Goal: Information Seeking & Learning: Learn about a topic

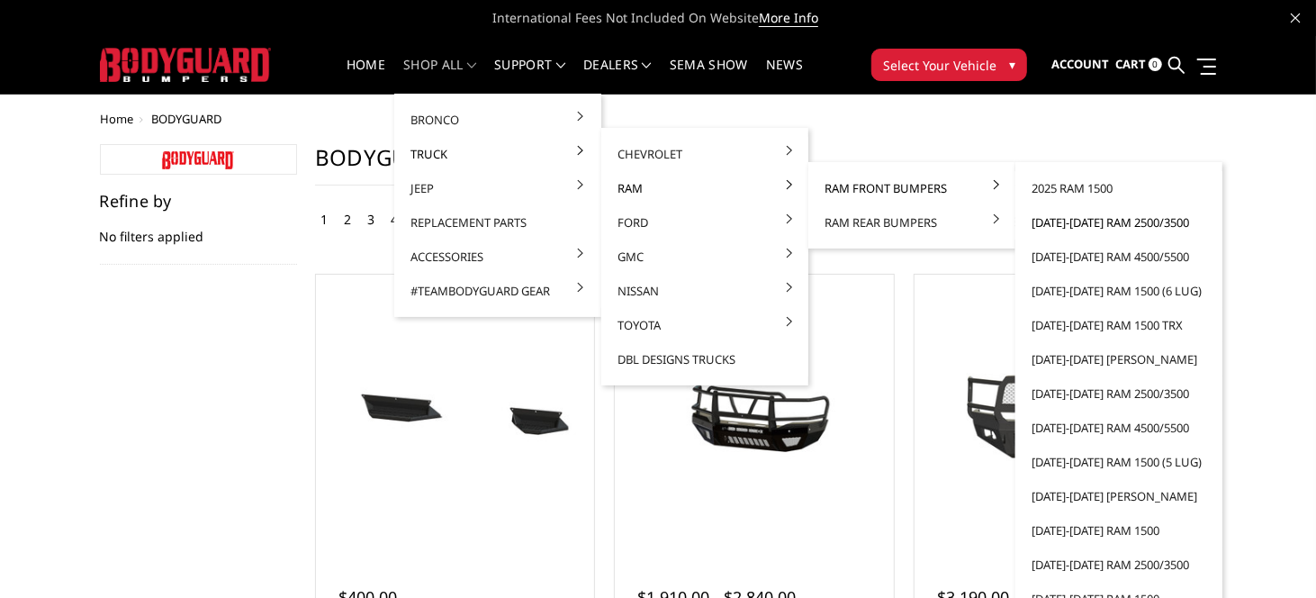
click at [1067, 219] on link "[DATE]-[DATE] Ram 2500/3500" at bounding box center [1118, 222] width 193 height 34
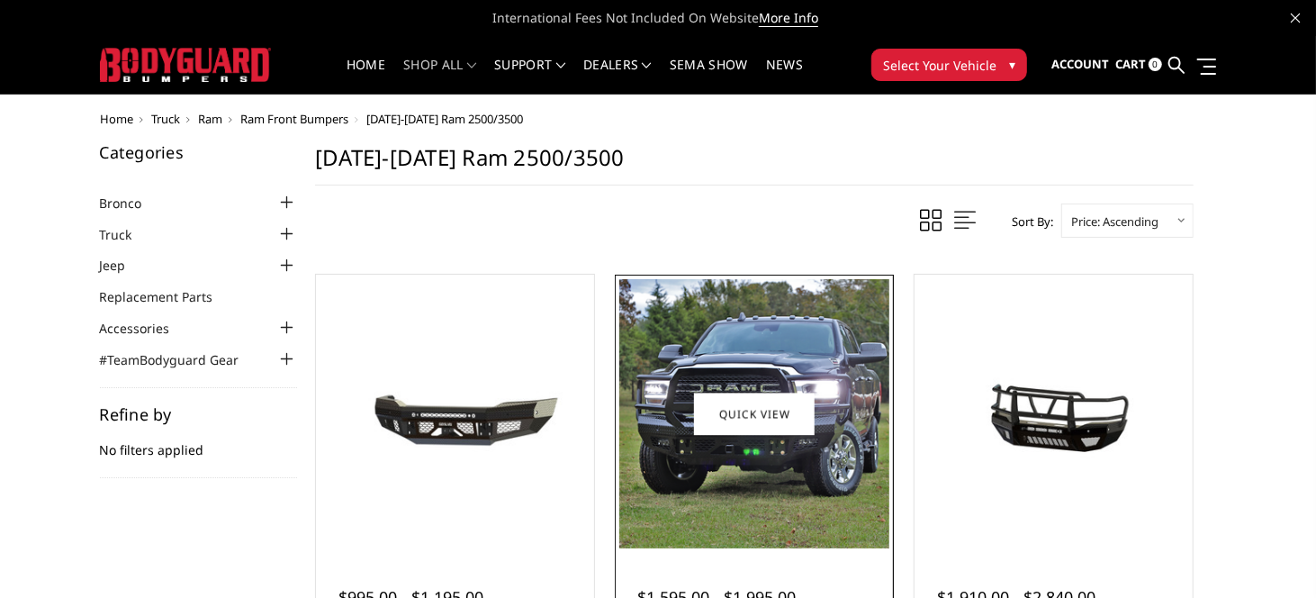
click at [764, 337] on img at bounding box center [753, 413] width 269 height 269
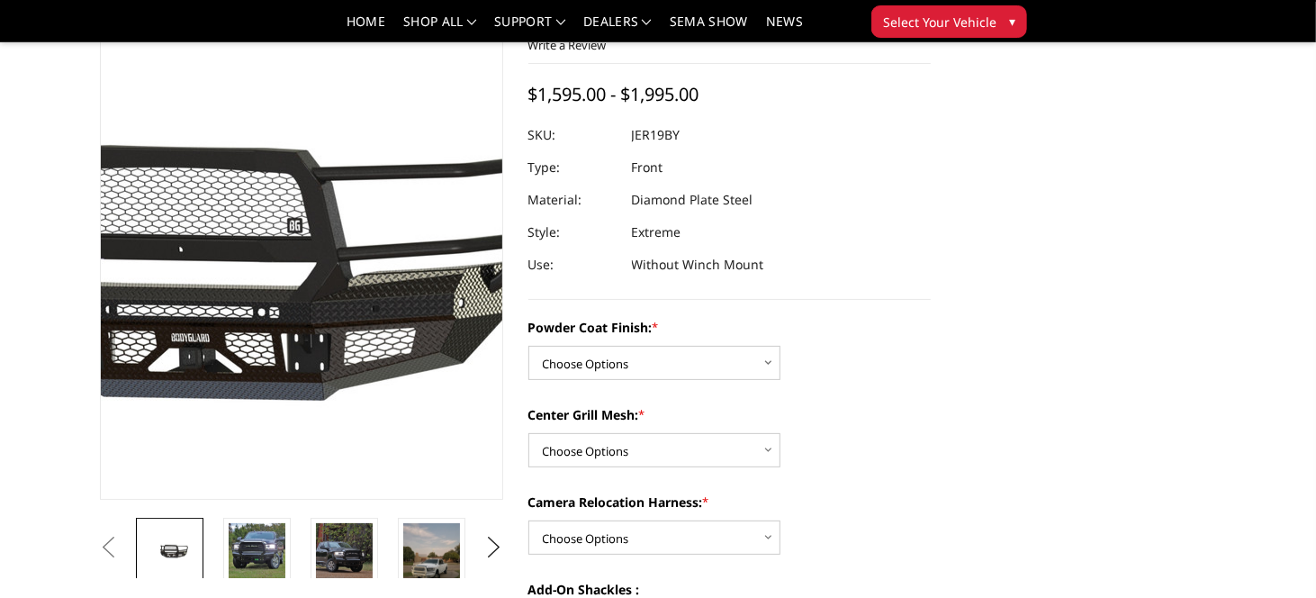
scroll to position [180, 0]
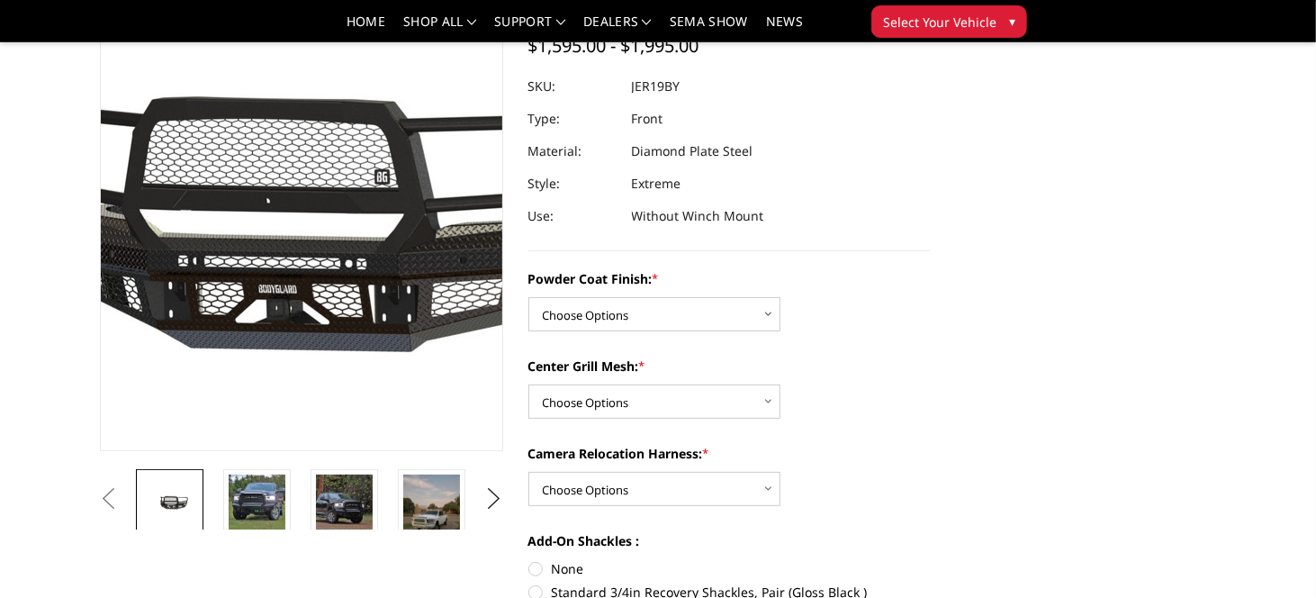
click at [332, 299] on img at bounding box center [251, 182] width 1152 height 539
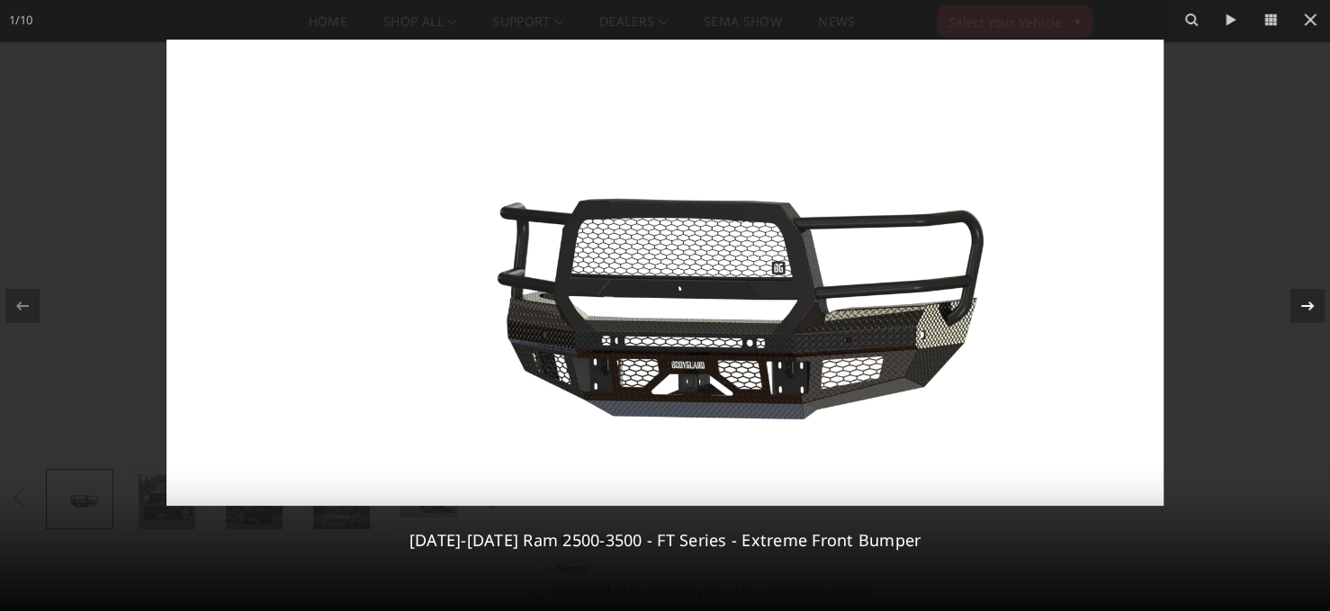
click at [1306, 303] on div "1 / [PHONE_NUMBER][DATE][DATE] Ram 2500-3500 - FT Series - Extreme Front Bumper" at bounding box center [665, 305] width 1330 height 611
click at [1306, 303] on icon at bounding box center [1308, 306] width 22 height 22
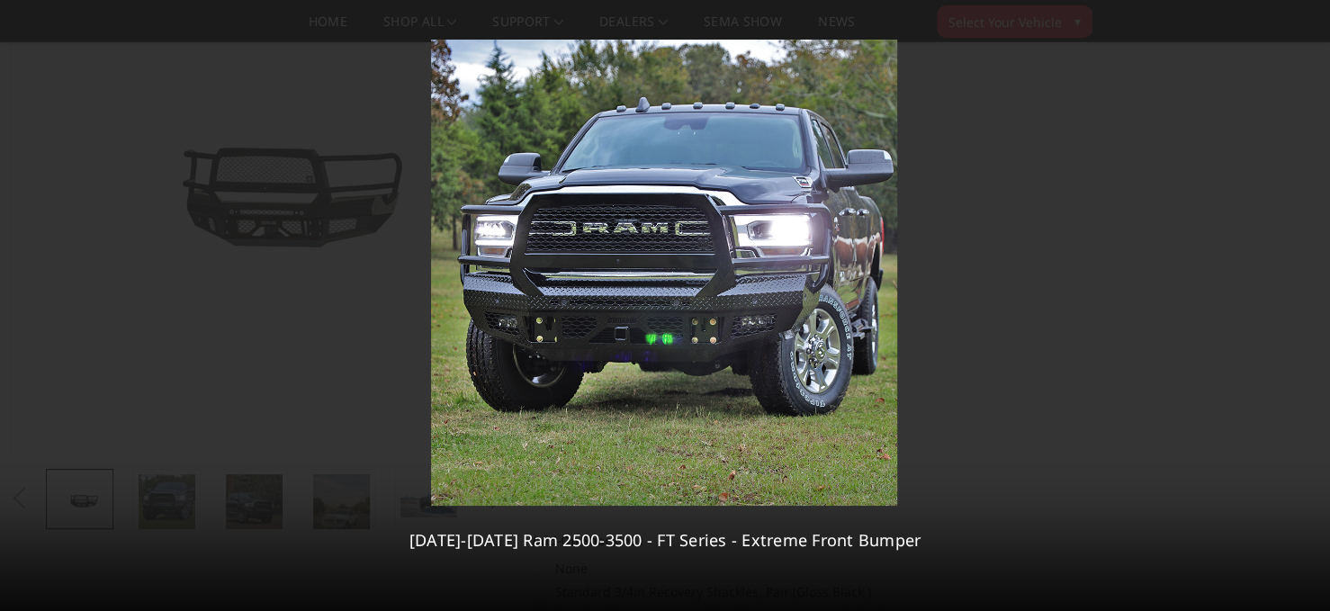
click at [771, 341] on img at bounding box center [664, 273] width 466 height 466
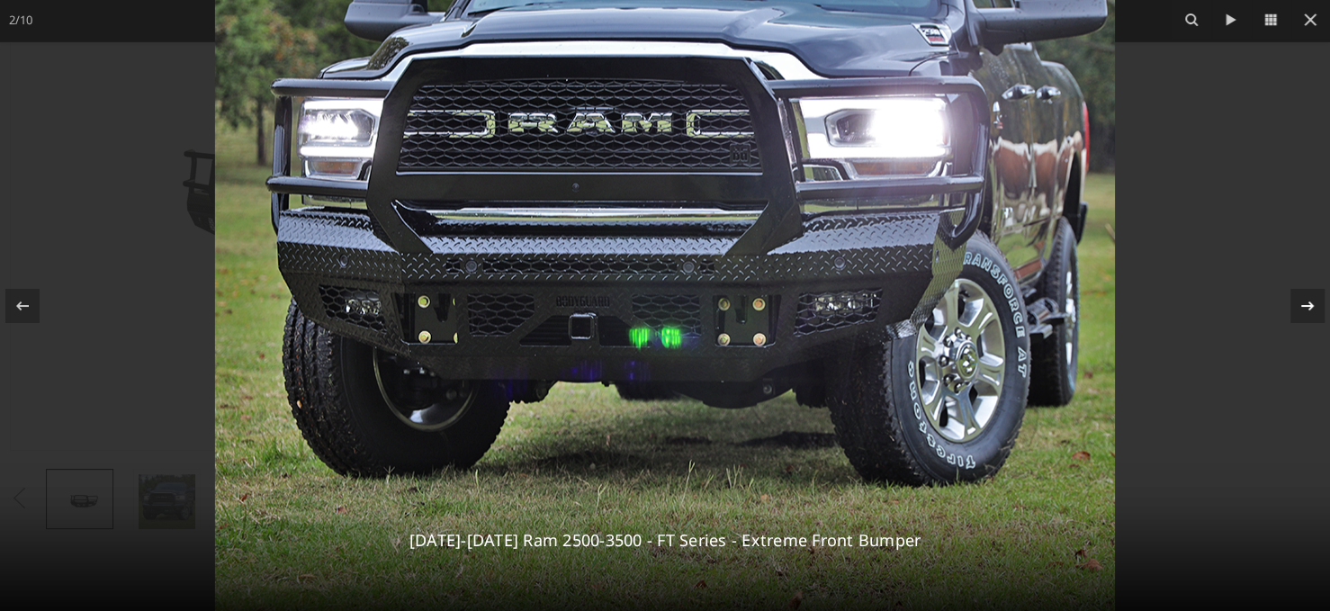
click at [1304, 305] on icon at bounding box center [1307, 305] width 13 height 9
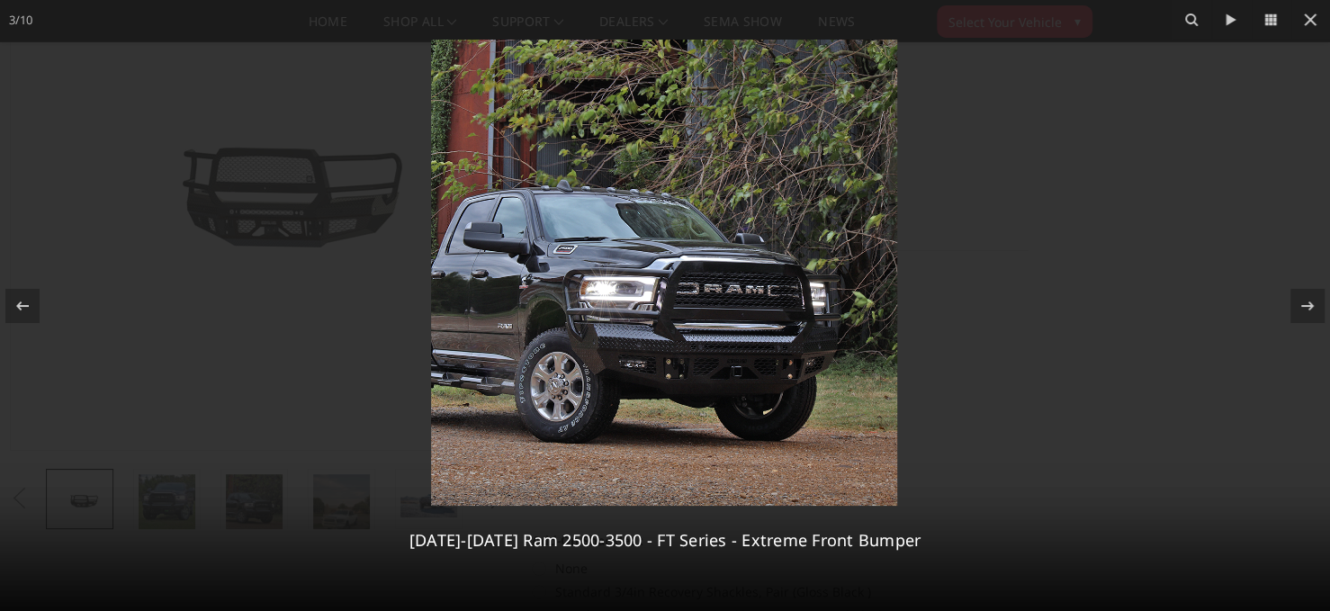
click at [749, 314] on img at bounding box center [664, 273] width 466 height 466
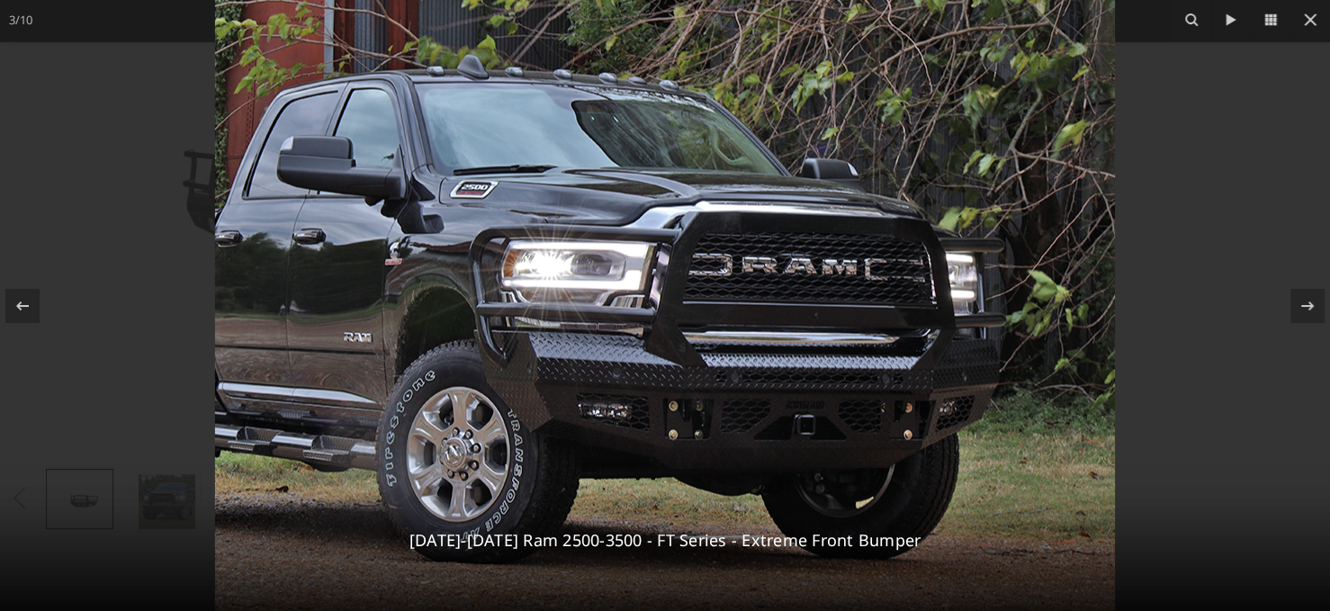
click at [749, 314] on img at bounding box center [665, 234] width 900 height 900
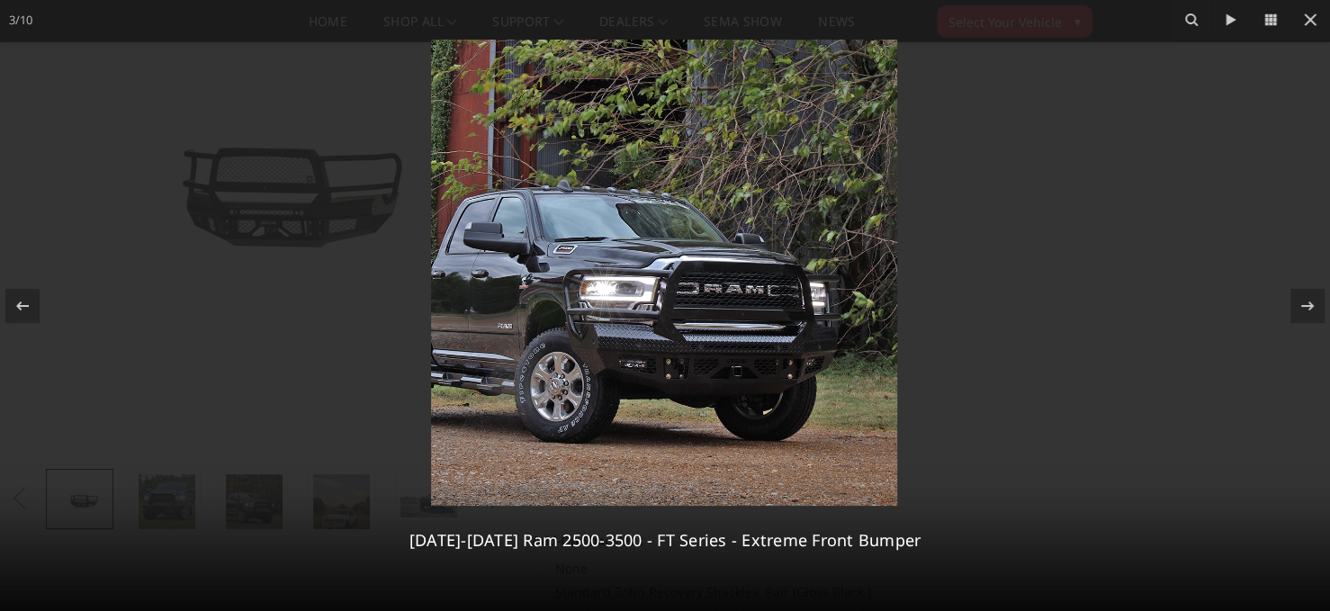
click at [749, 314] on img at bounding box center [664, 273] width 466 height 466
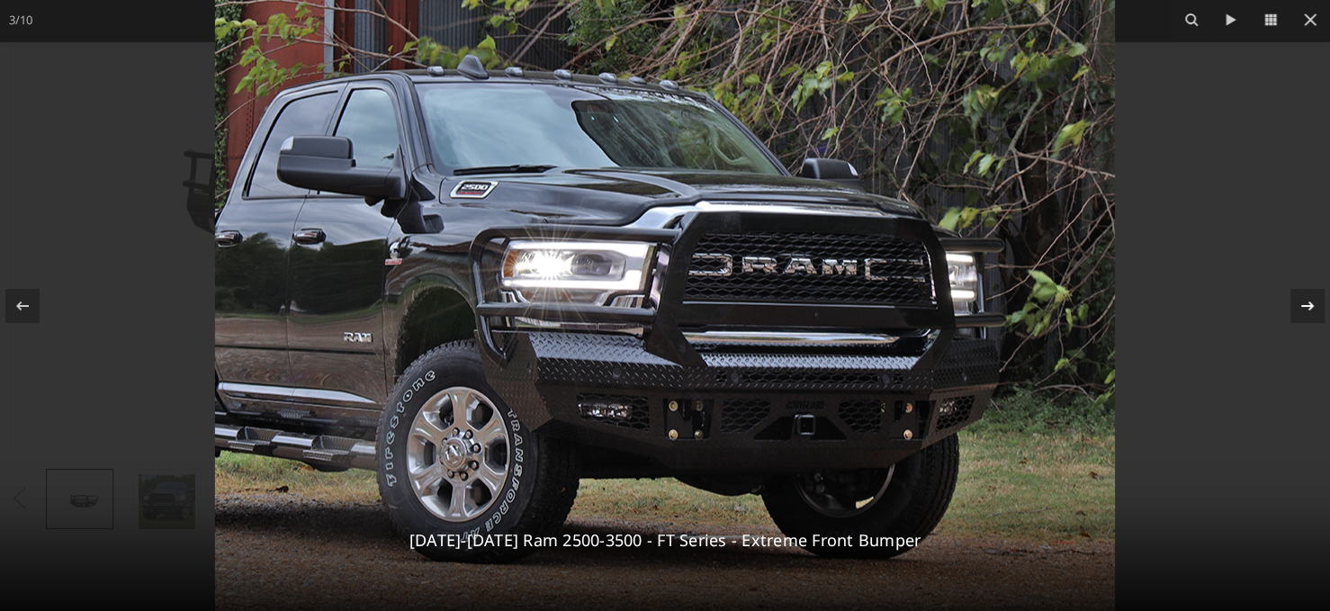
click at [1301, 305] on icon at bounding box center [1307, 305] width 13 height 9
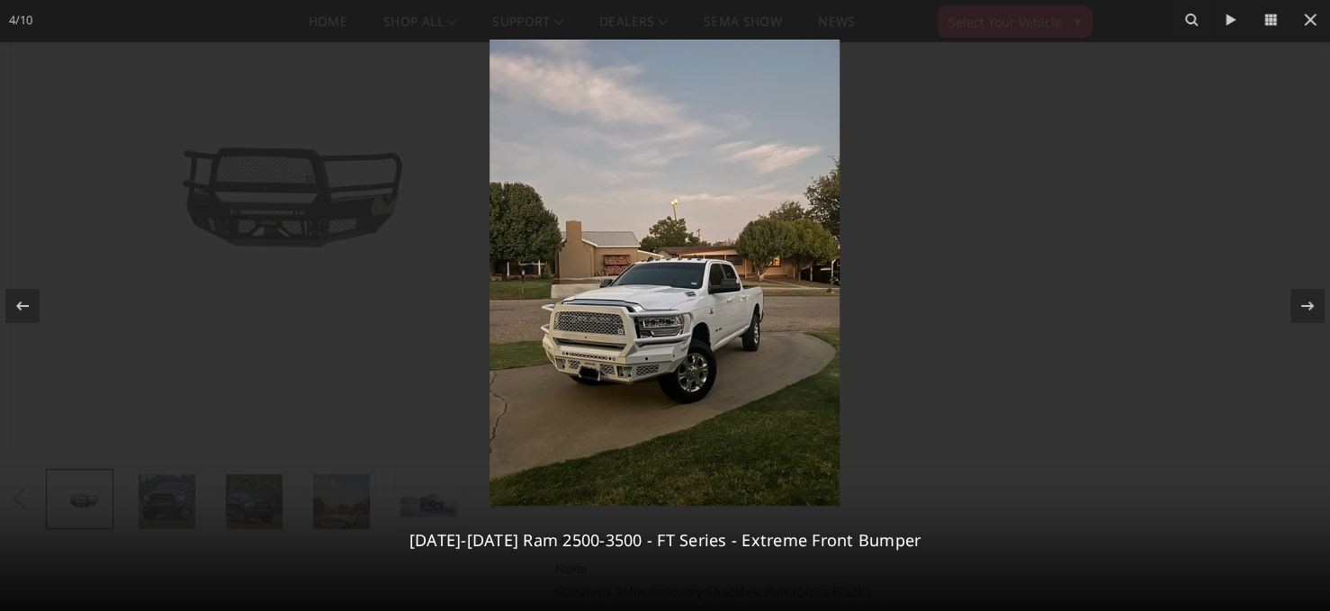
click at [669, 377] on img at bounding box center [665, 273] width 350 height 466
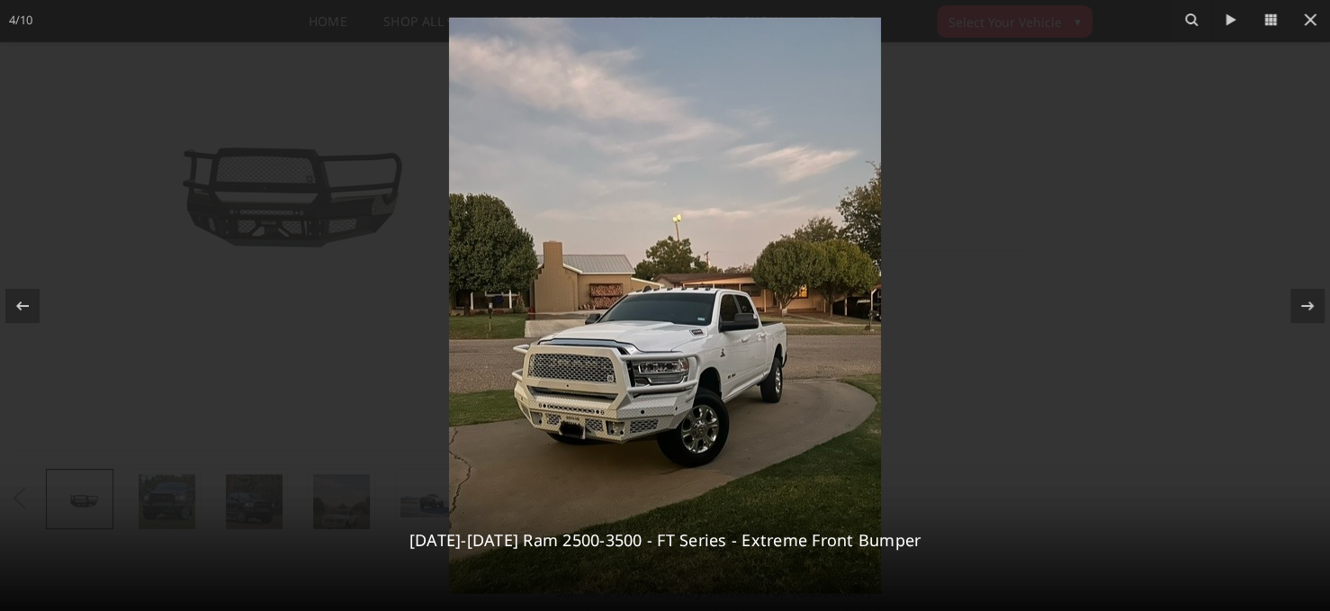
click at [669, 377] on img at bounding box center [665, 306] width 432 height 576
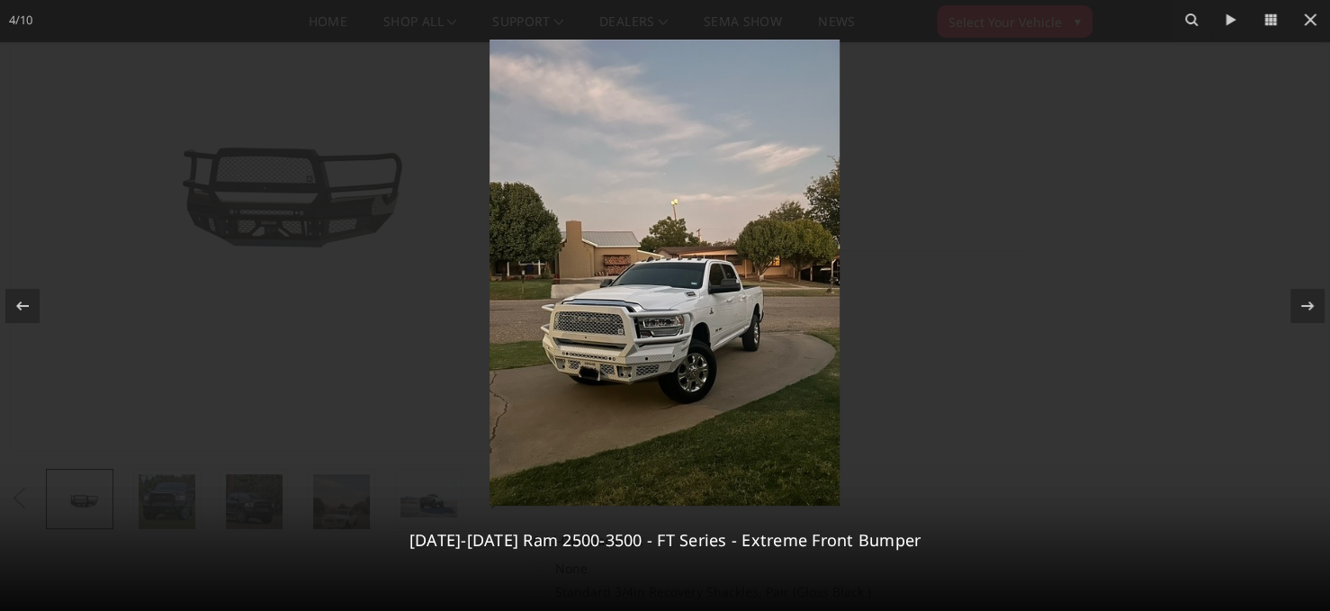
click at [669, 377] on img at bounding box center [665, 273] width 350 height 466
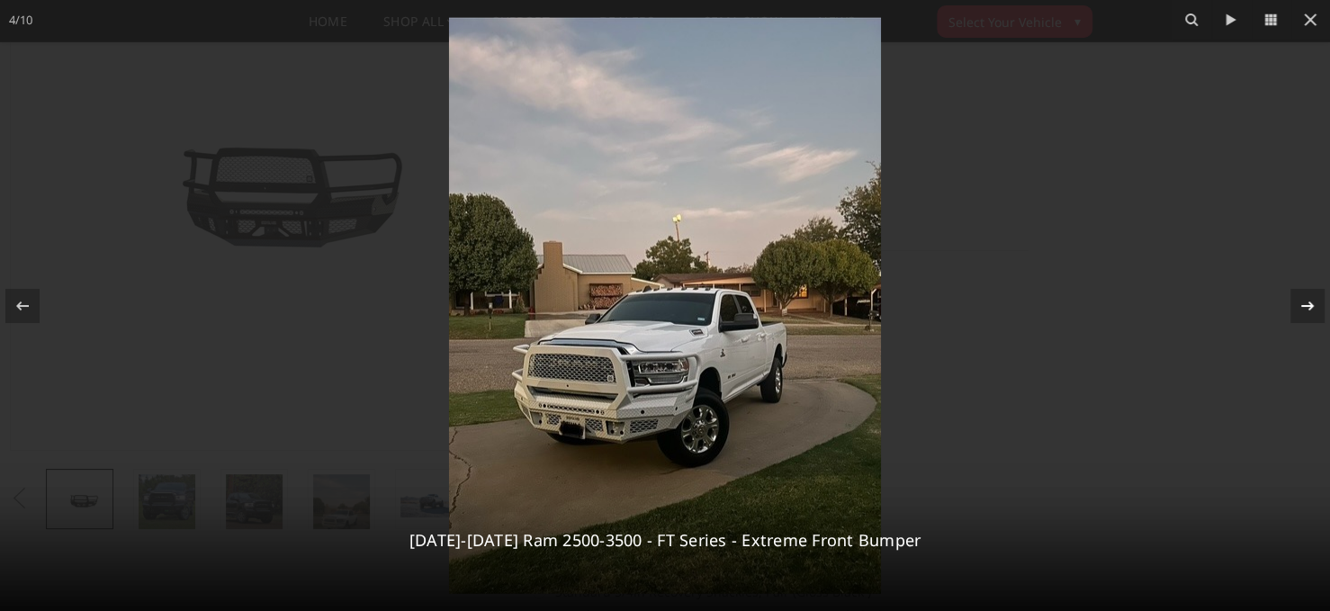
click at [1307, 303] on icon at bounding box center [1308, 306] width 22 height 22
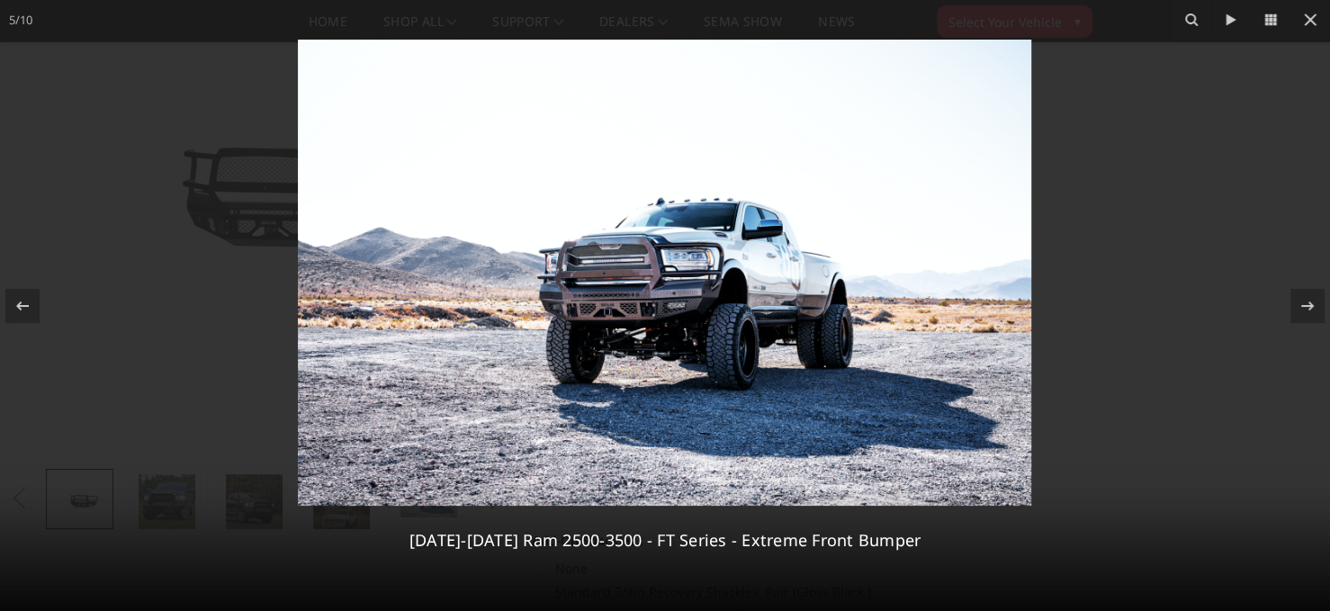
click at [703, 294] on img at bounding box center [664, 273] width 733 height 466
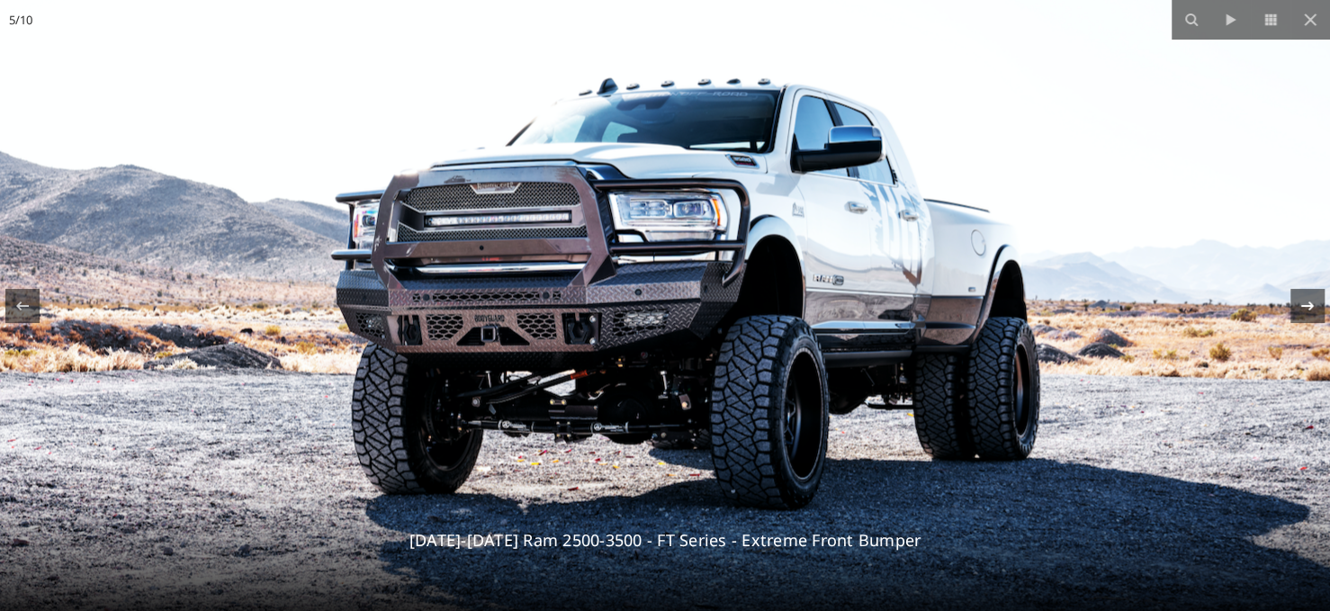
click at [1308, 312] on div "5 / [PHONE_NUMBER][DATE][DATE] Ram 2500-3500 - FT Series - Extreme Front Bumper" at bounding box center [665, 305] width 1330 height 611
click at [1308, 306] on icon at bounding box center [1307, 305] width 13 height 9
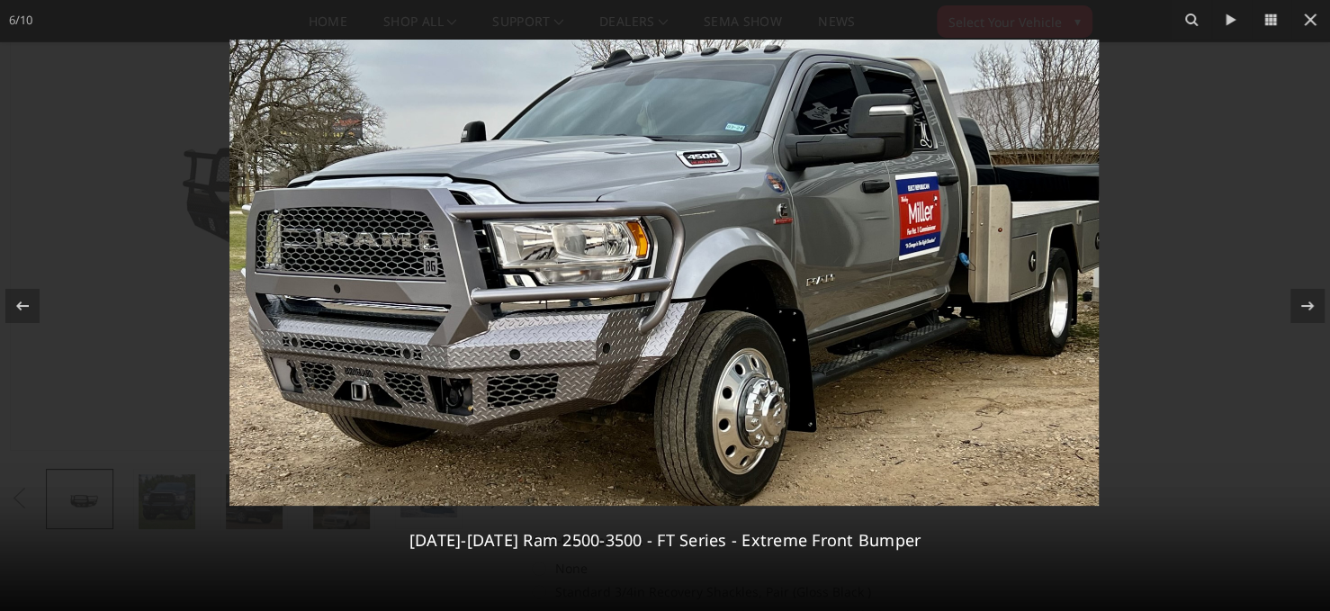
click at [823, 281] on img at bounding box center [663, 273] width 869 height 466
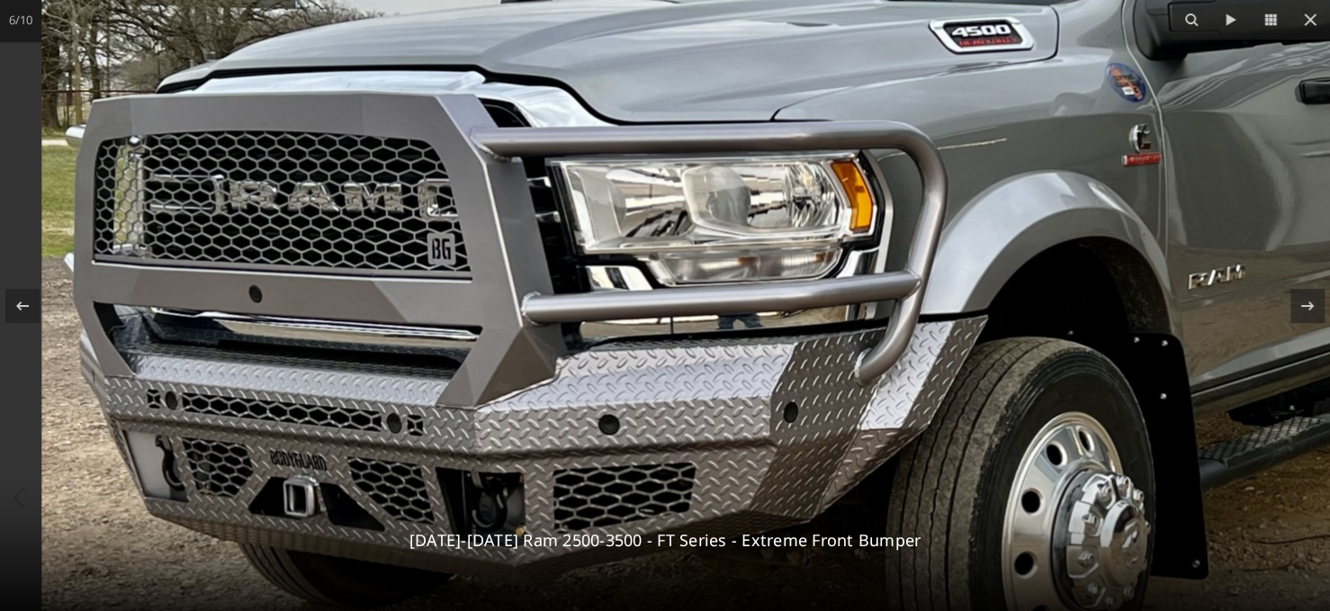
drag, startPoint x: 405, startPoint y: 364, endPoint x: 879, endPoint y: 359, distance: 474.3
click at [879, 359] on img at bounding box center [905, 261] width 1728 height 927
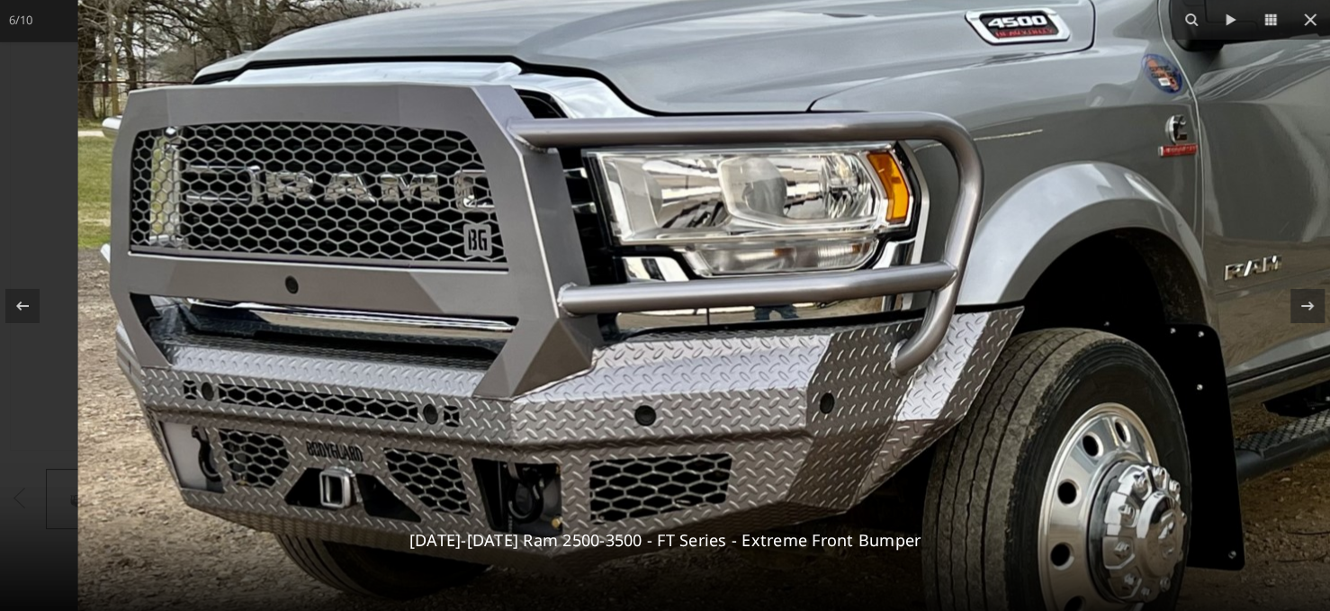
drag, startPoint x: 428, startPoint y: 406, endPoint x: 680, endPoint y: 397, distance: 252.1
click at [673, 398] on img at bounding box center [942, 252] width 1728 height 927
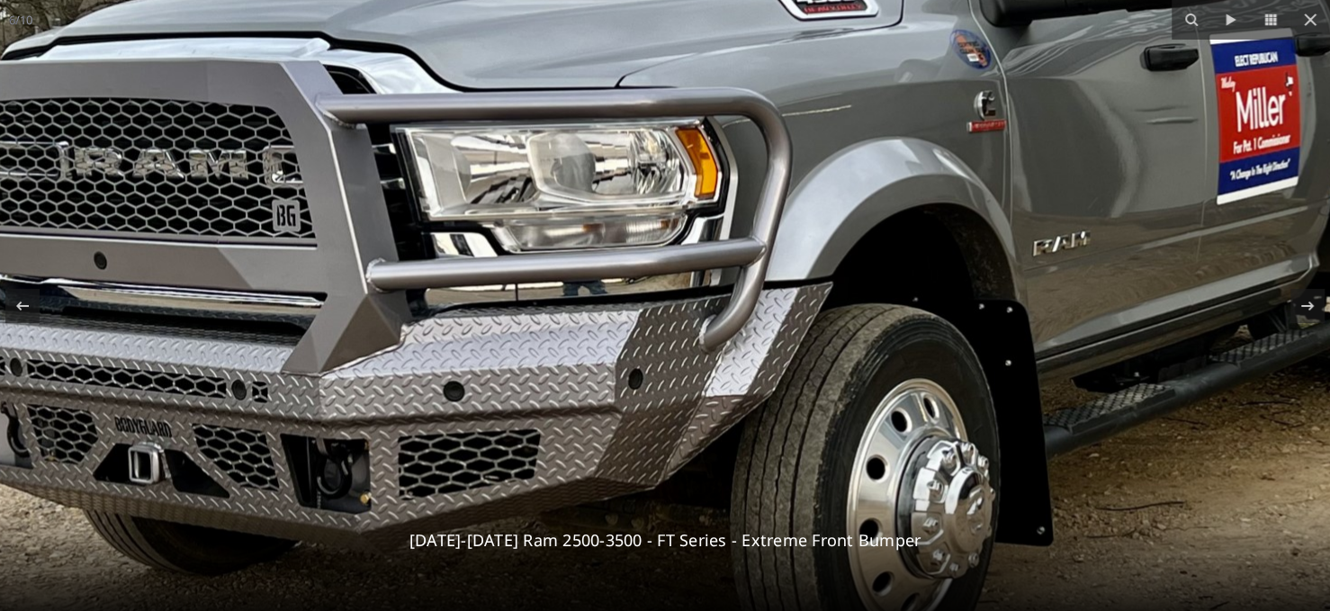
drag, startPoint x: 772, startPoint y: 398, endPoint x: 589, endPoint y: 373, distance: 185.3
click at [589, 373] on img at bounding box center [751, 228] width 1728 height 927
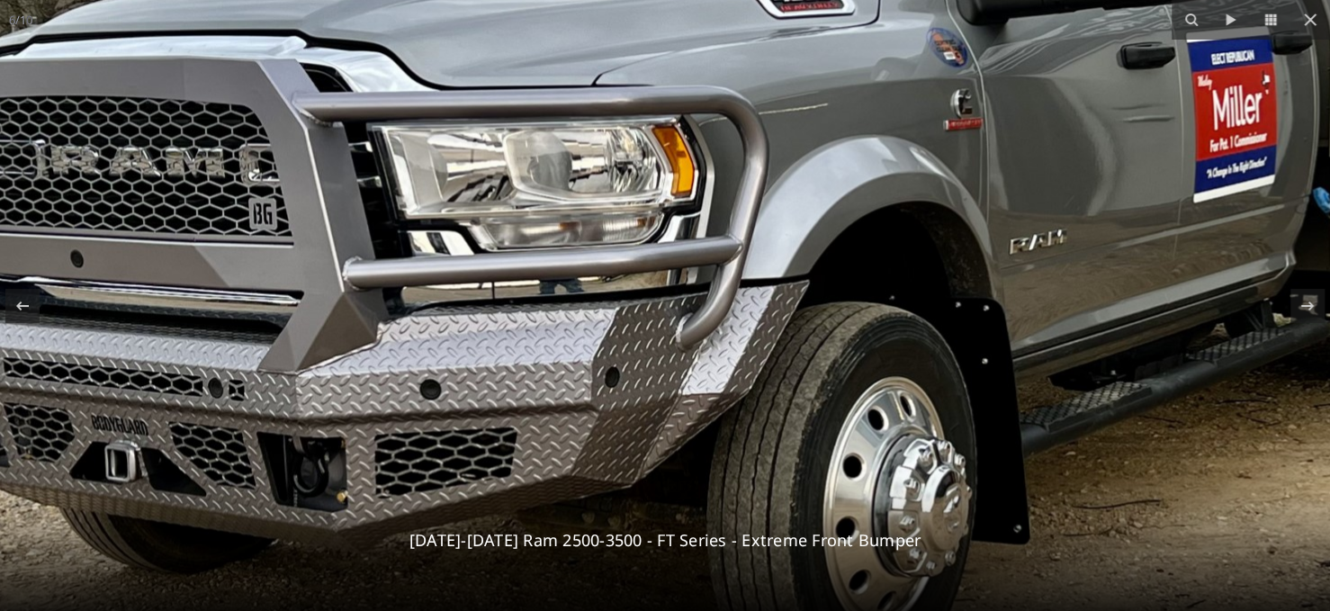
drag, startPoint x: 644, startPoint y: 376, endPoint x: 702, endPoint y: 376, distance: 57.6
click at [702, 376] on img at bounding box center [727, 226] width 1728 height 927
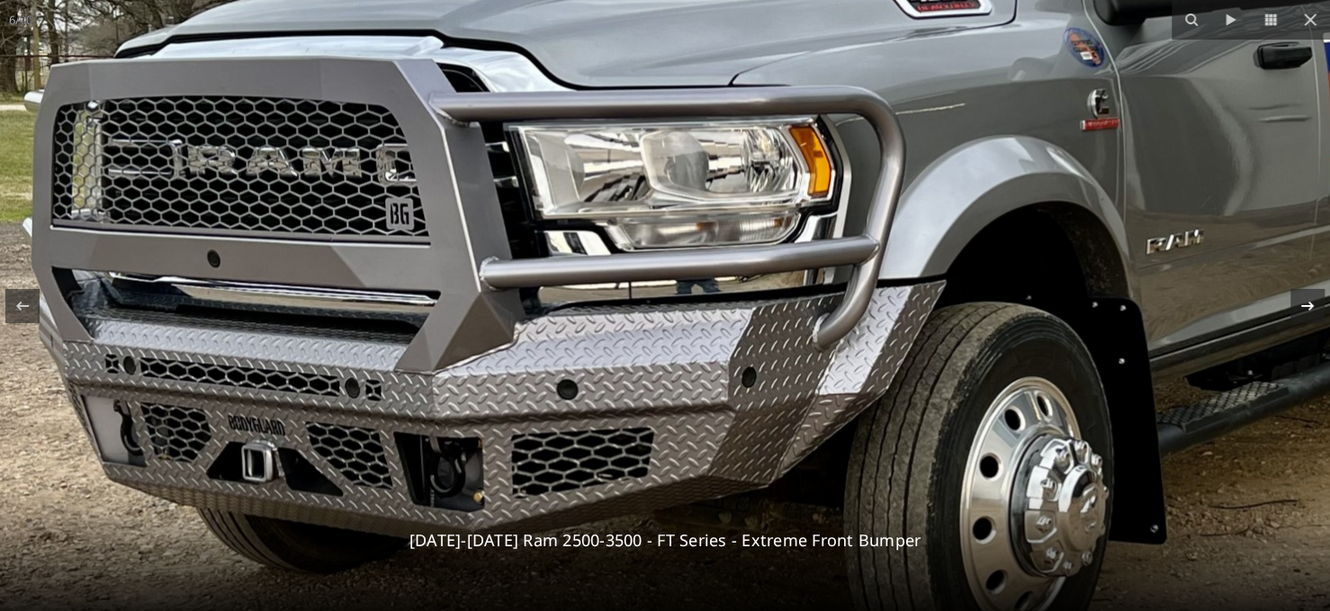
click at [1307, 296] on icon at bounding box center [1308, 306] width 22 height 22
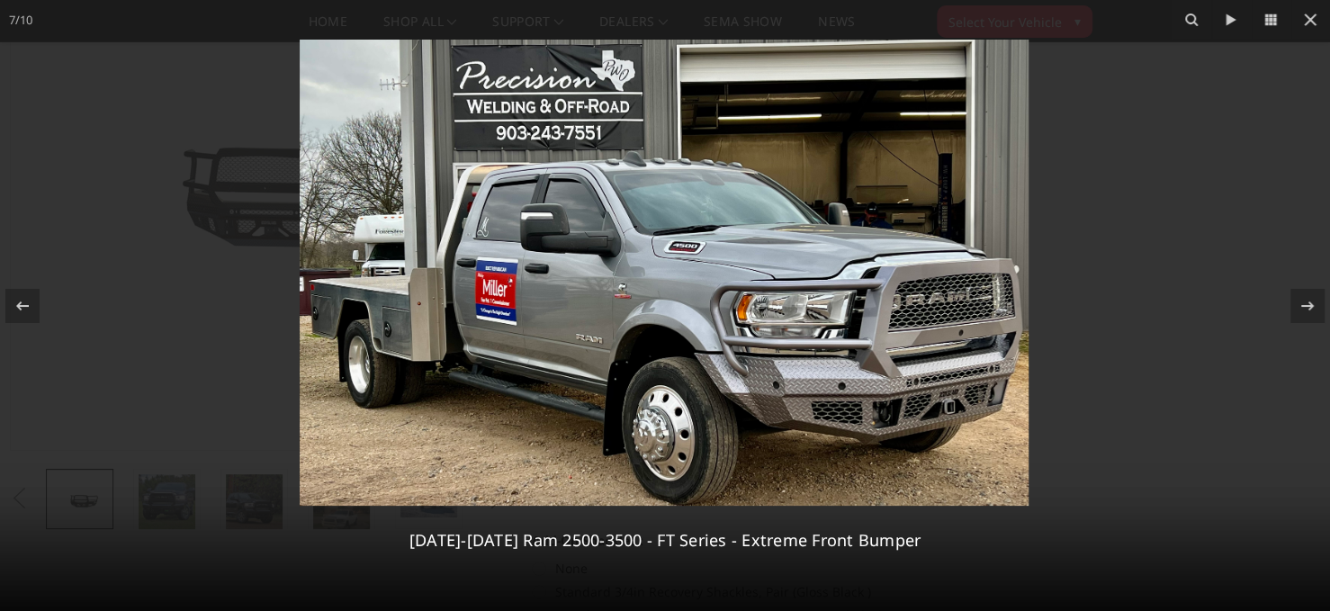
click at [840, 318] on img at bounding box center [664, 273] width 729 height 466
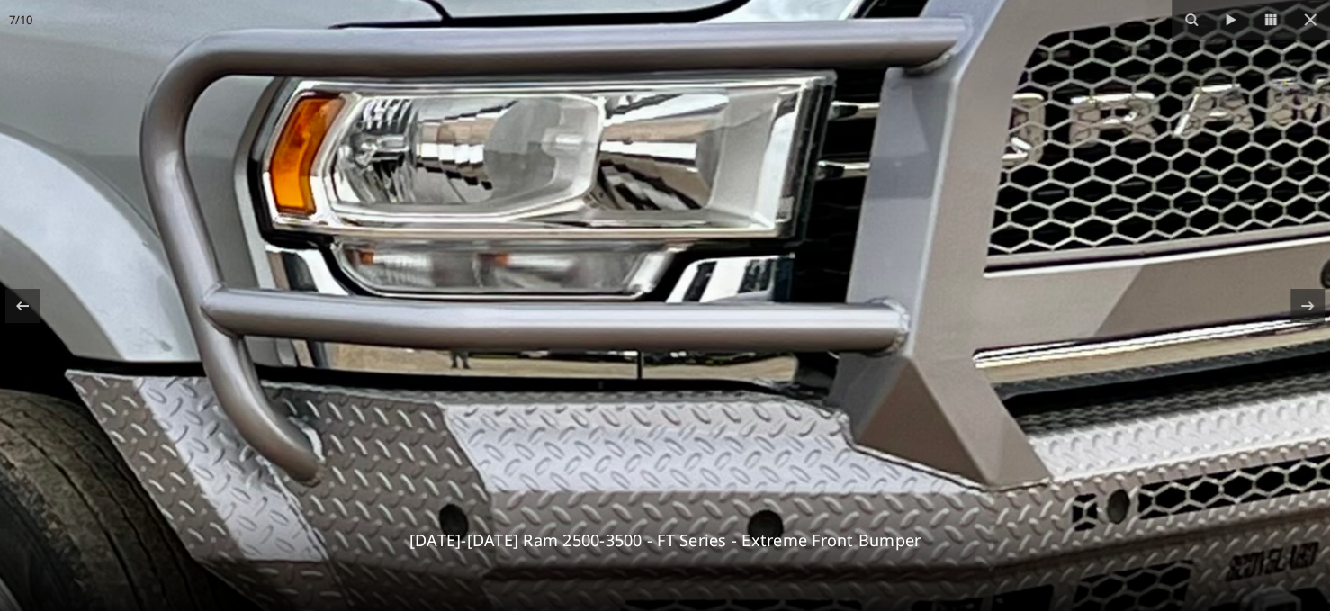
drag, startPoint x: 968, startPoint y: 376, endPoint x: 822, endPoint y: 202, distance: 227.3
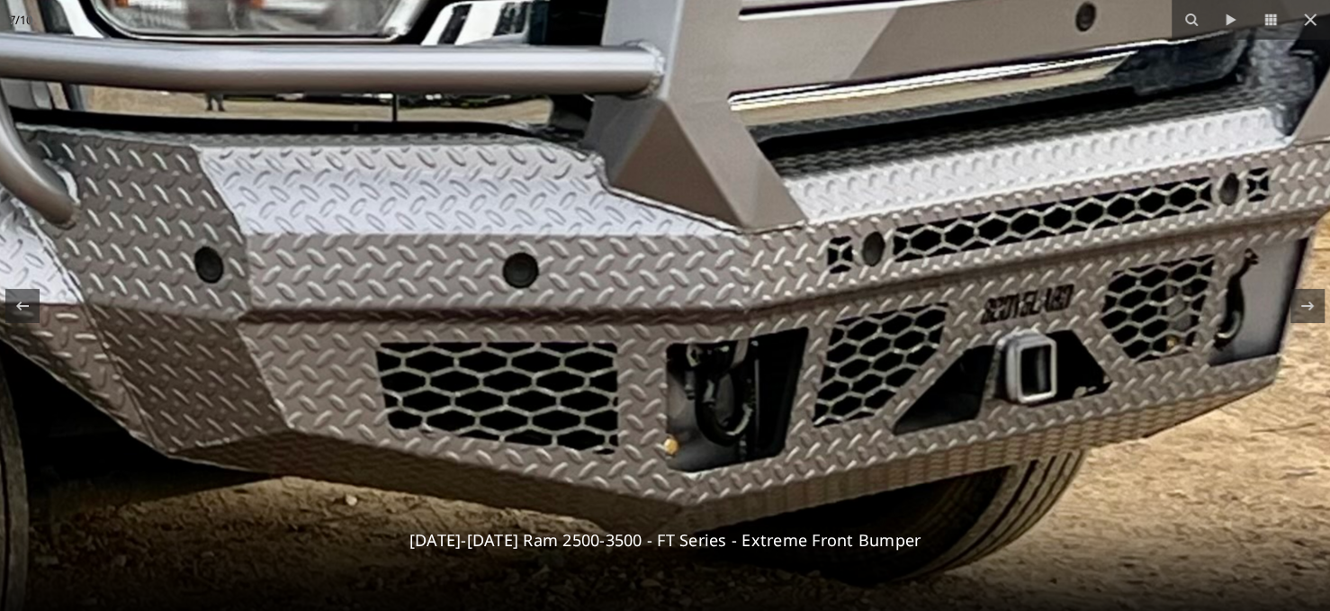
drag, startPoint x: 959, startPoint y: 427, endPoint x: 767, endPoint y: 249, distance: 261.7
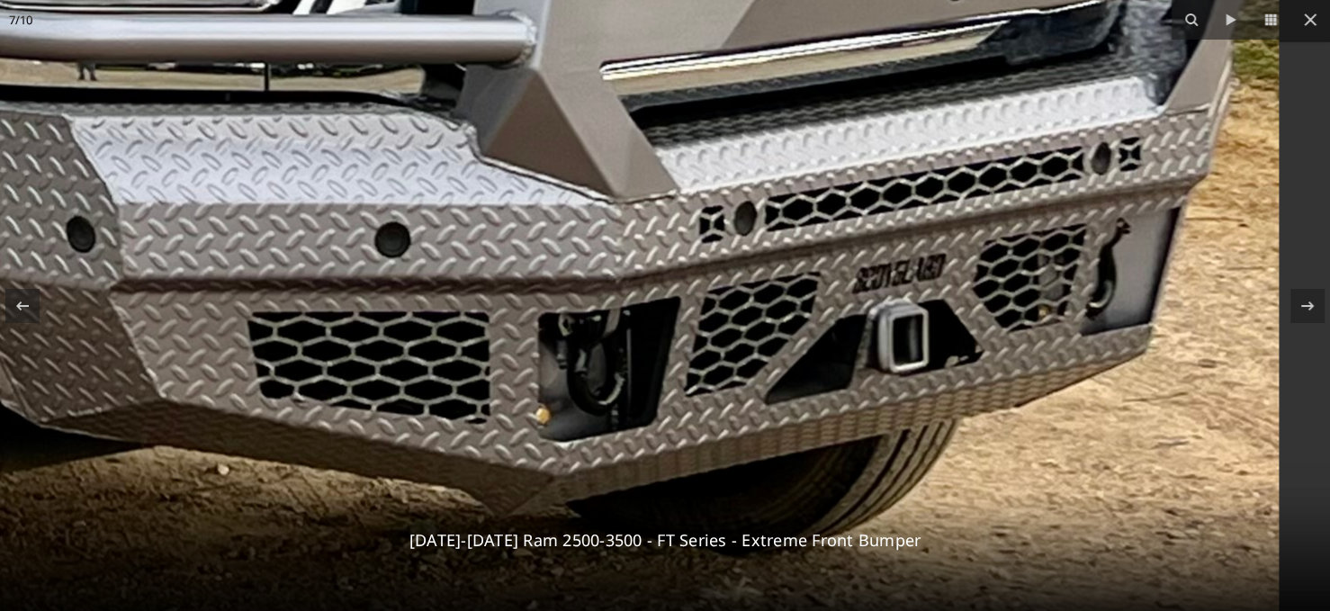
drag, startPoint x: 965, startPoint y: 315, endPoint x: 755, endPoint y: 291, distance: 211.1
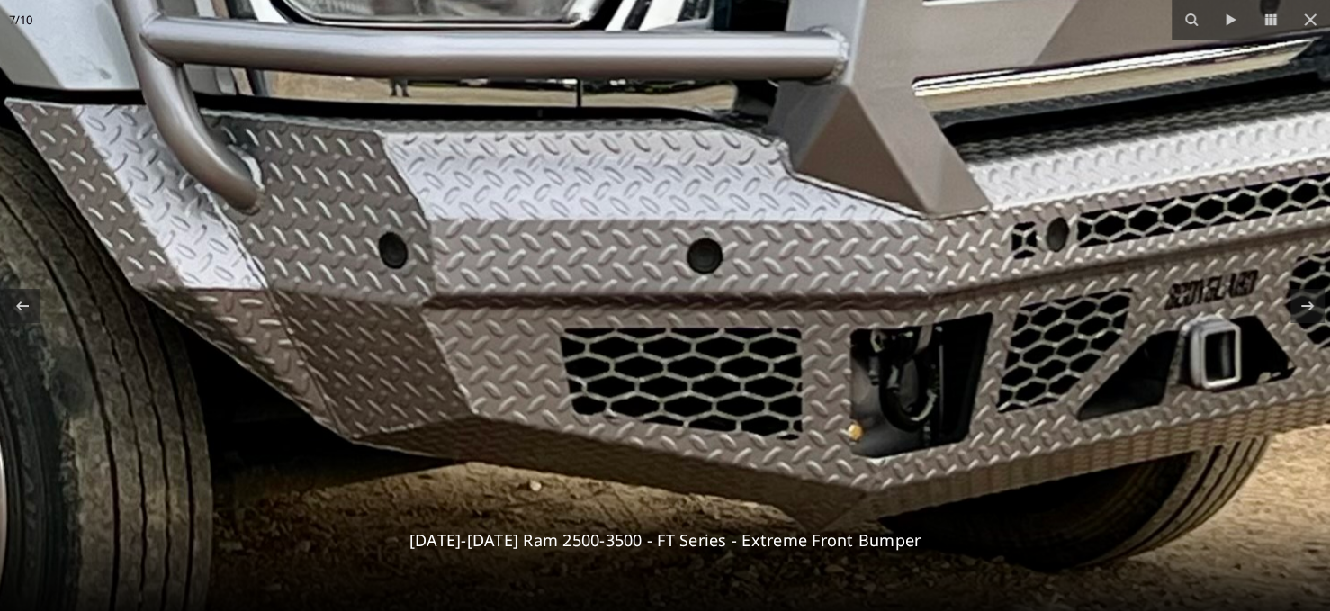
drag, startPoint x: 535, startPoint y: 323, endPoint x: 797, endPoint y: 341, distance: 262.5
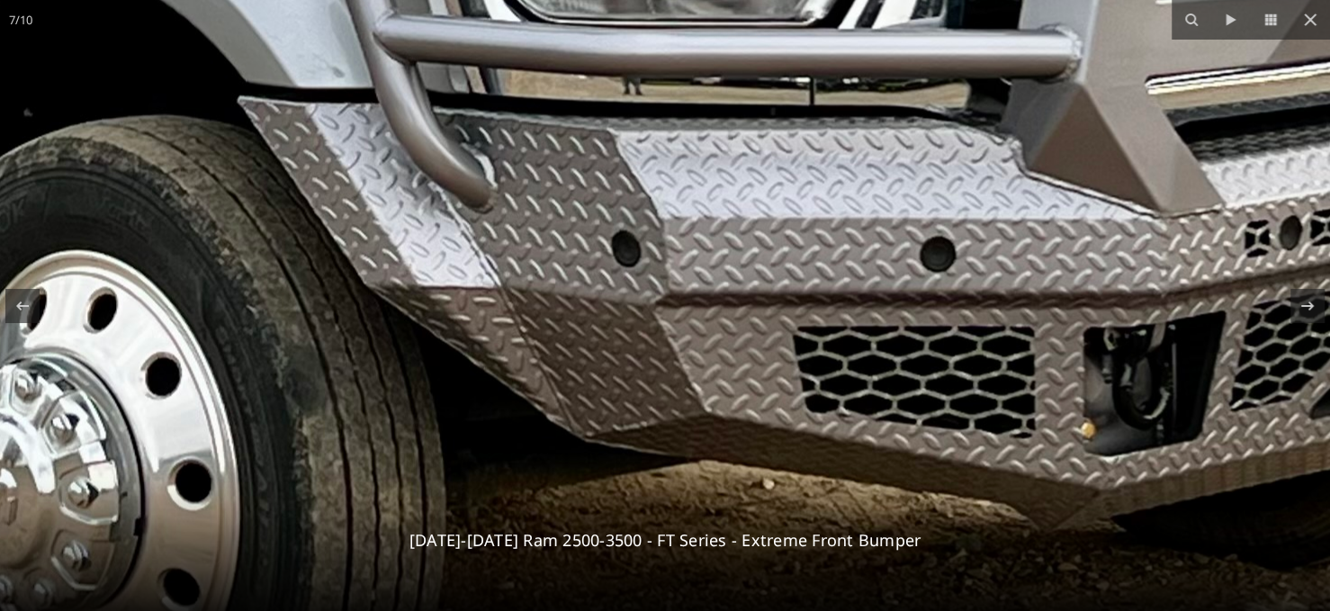
drag, startPoint x: 522, startPoint y: 332, endPoint x: 486, endPoint y: 330, distance: 36.0
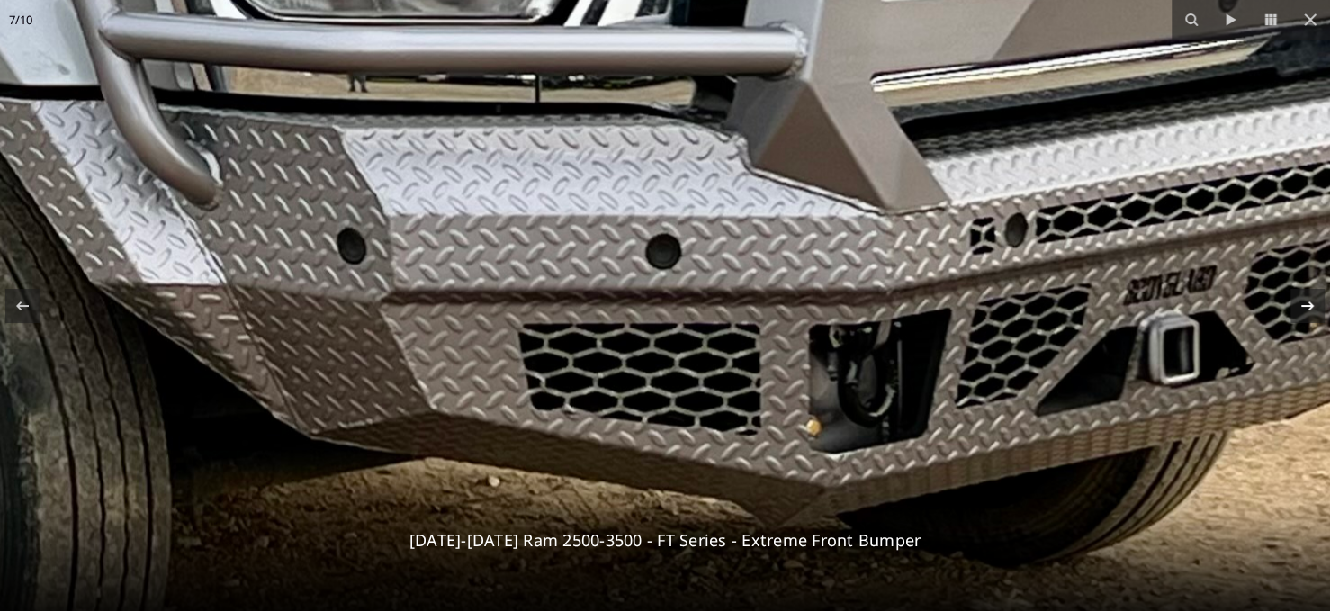
click at [1298, 310] on icon at bounding box center [1308, 306] width 22 height 22
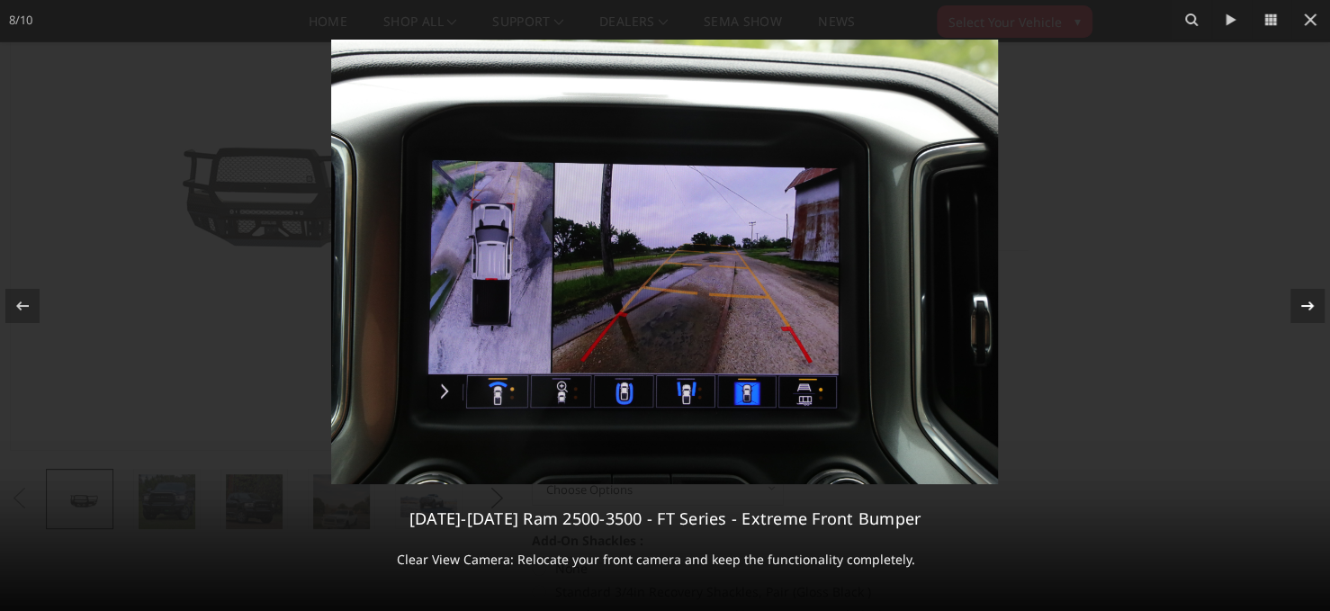
click at [1303, 308] on icon at bounding box center [1308, 306] width 22 height 22
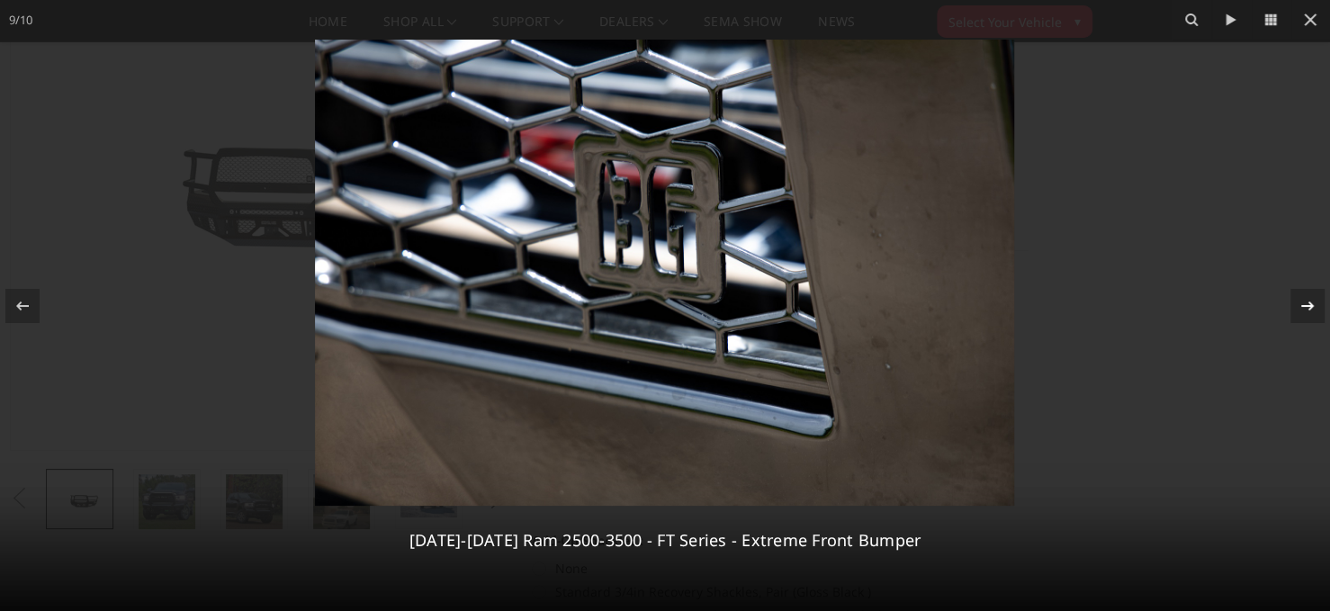
click at [1303, 308] on icon at bounding box center [1308, 306] width 22 height 22
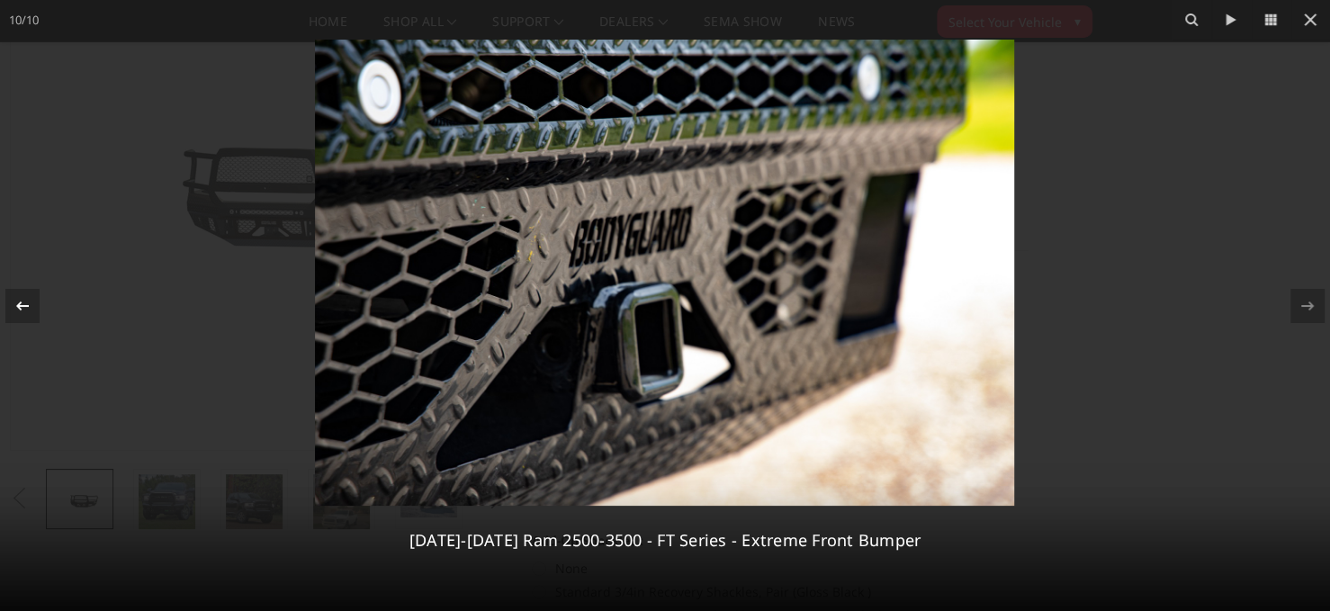
click at [29, 298] on icon at bounding box center [23, 306] width 22 height 22
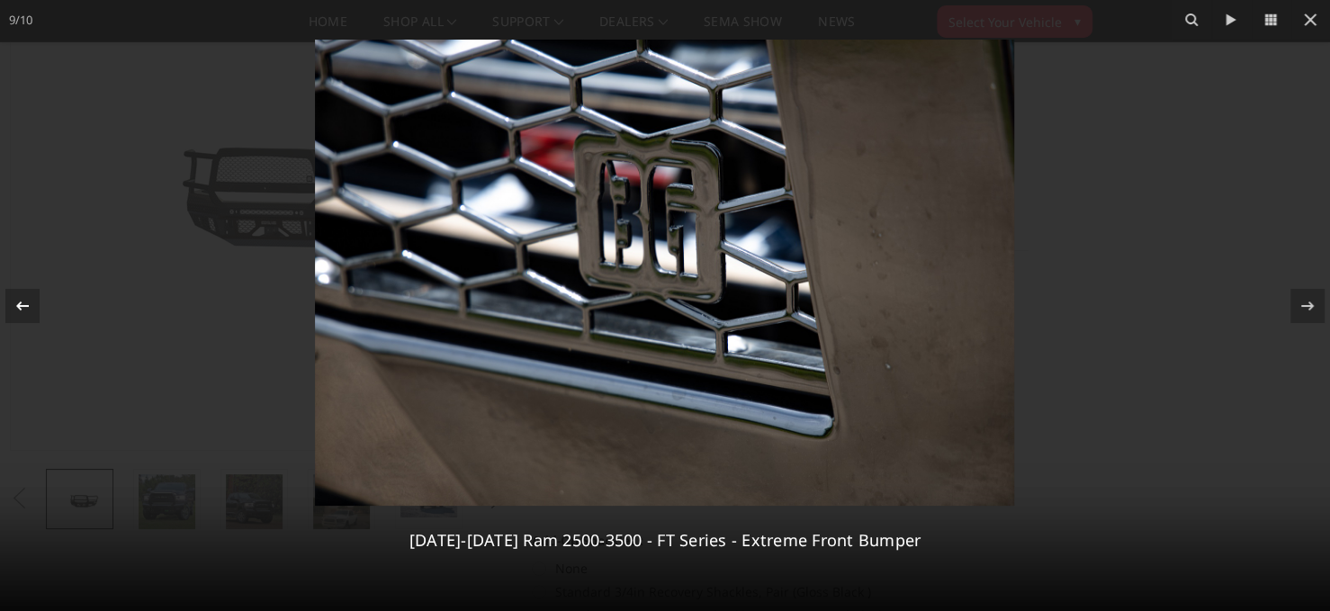
click at [29, 298] on icon at bounding box center [23, 306] width 22 height 22
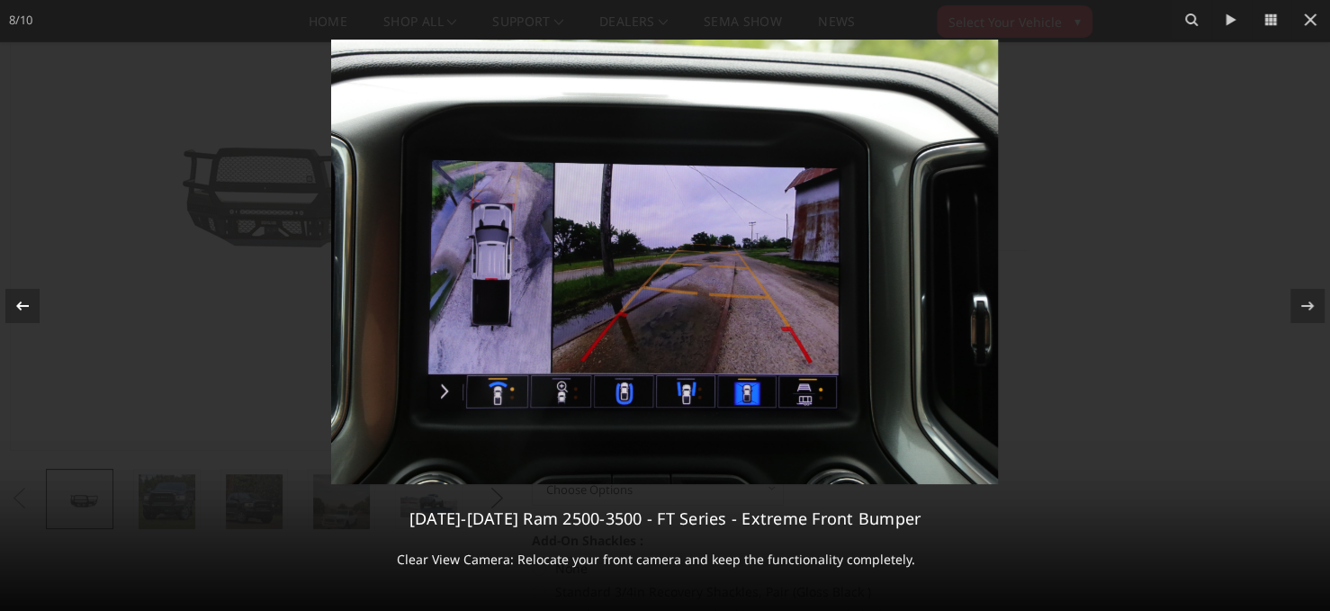
click at [29, 298] on icon at bounding box center [23, 306] width 22 height 22
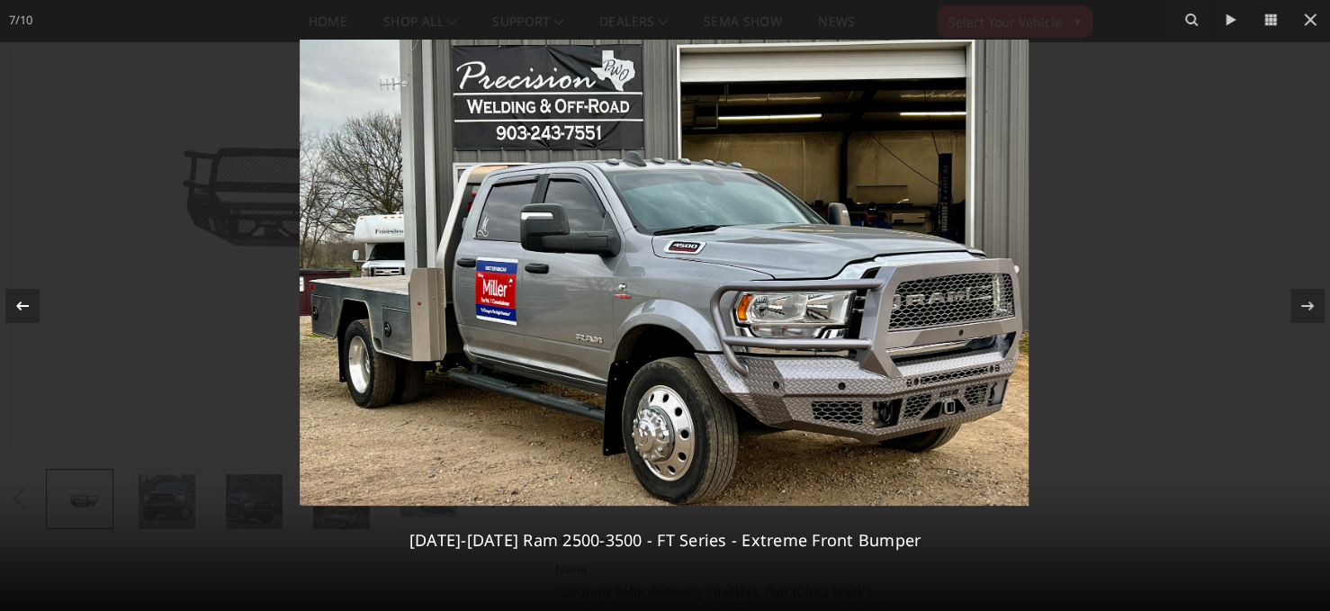
click at [29, 298] on icon at bounding box center [23, 306] width 22 height 22
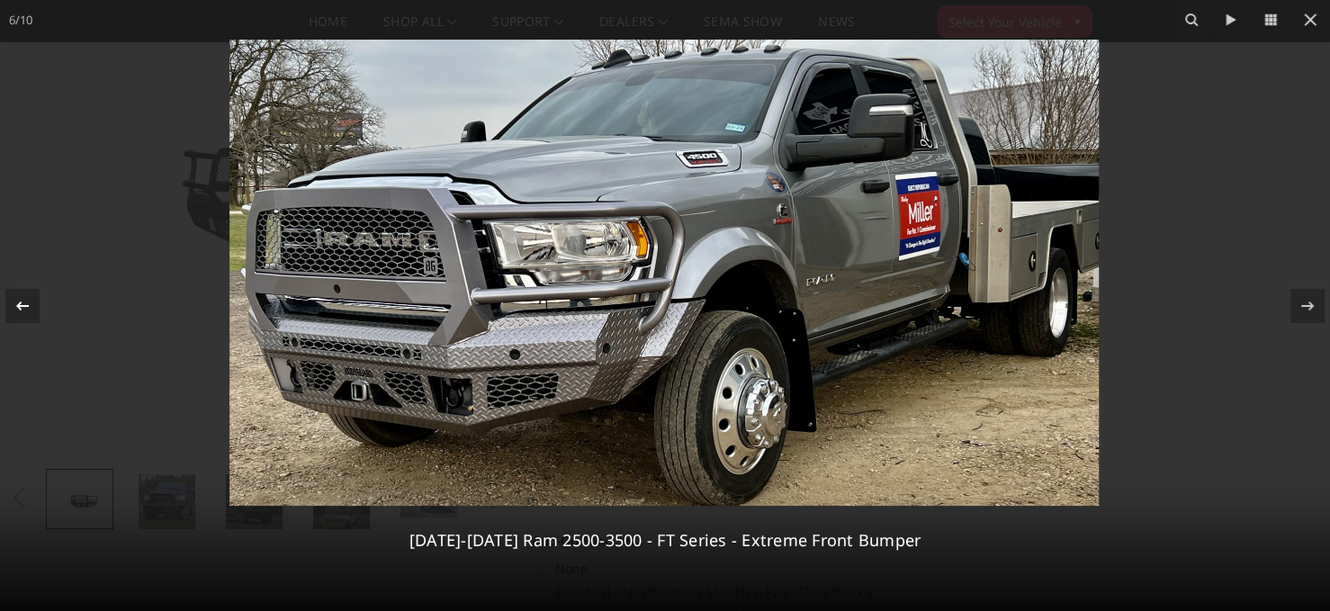
click at [29, 298] on icon at bounding box center [23, 306] width 22 height 22
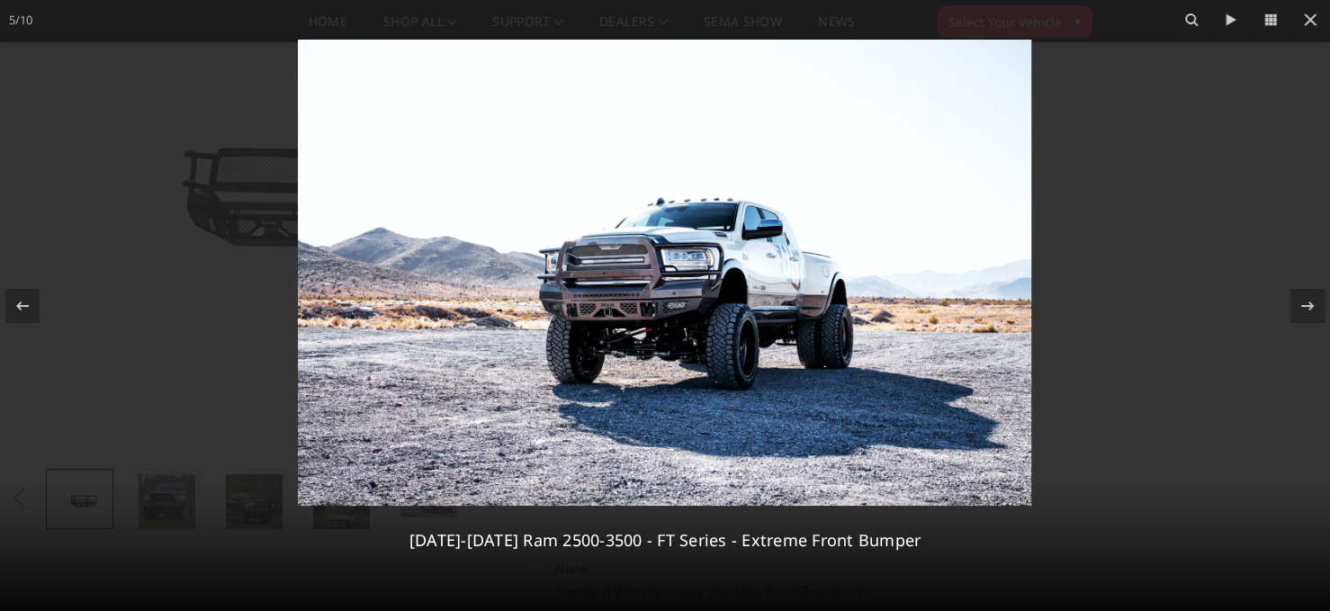
click at [547, 286] on img at bounding box center [664, 273] width 733 height 466
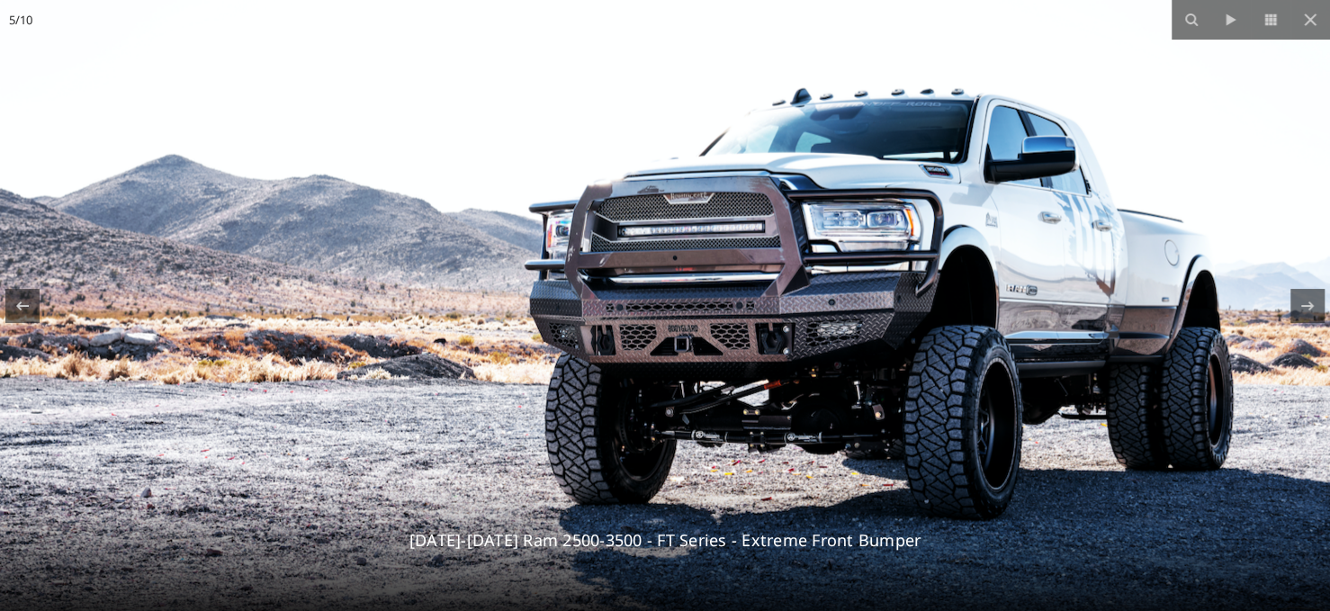
click at [554, 286] on img at bounding box center [810, 257] width 1645 height 1046
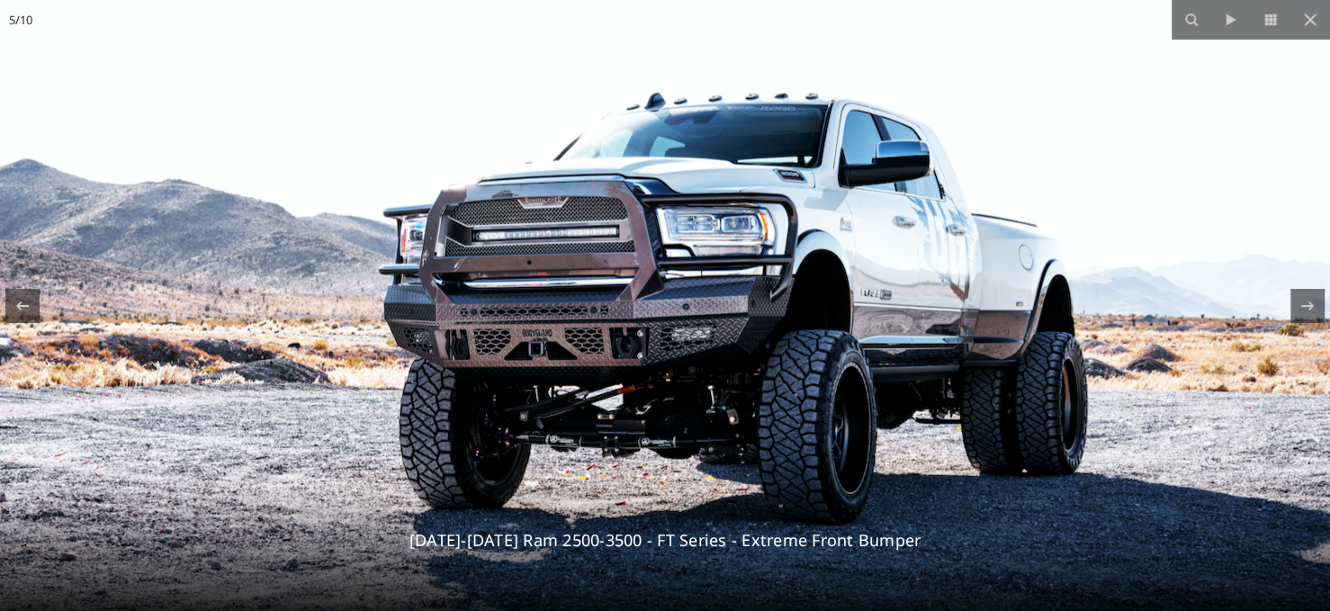
drag, startPoint x: 849, startPoint y: 334, endPoint x: 738, endPoint y: 337, distance: 110.7
click at [738, 337] on img at bounding box center [665, 261] width 1645 height 1046
click at [13, 299] on icon at bounding box center [23, 306] width 22 height 22
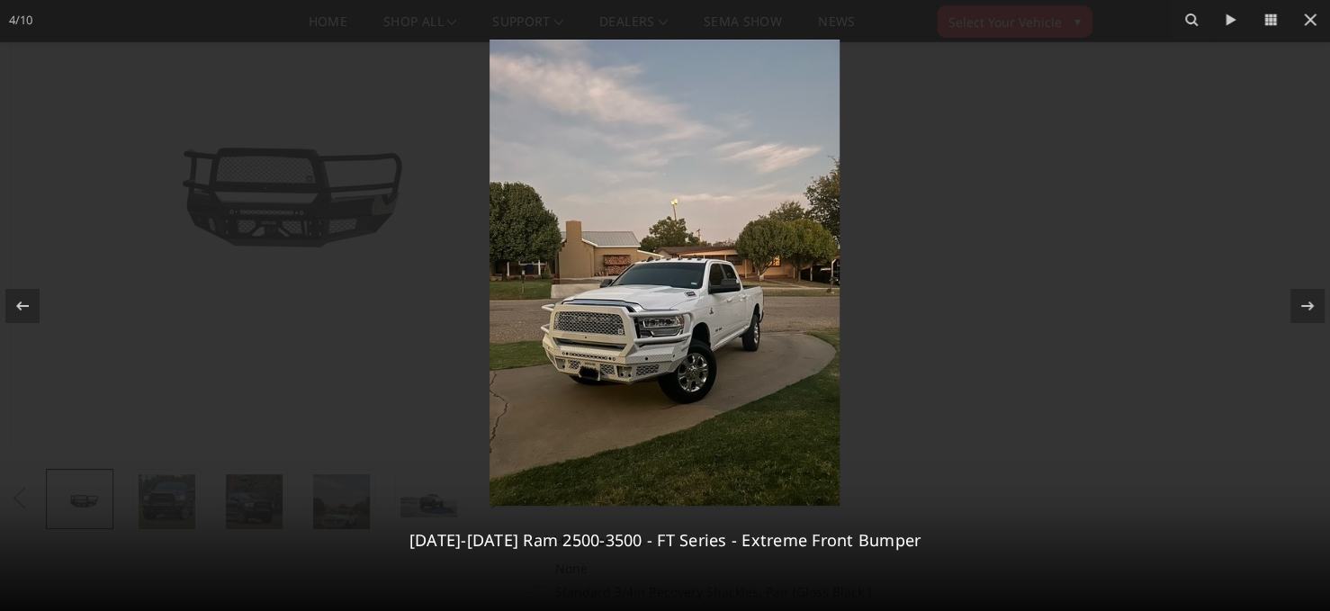
click at [618, 325] on img at bounding box center [665, 273] width 350 height 466
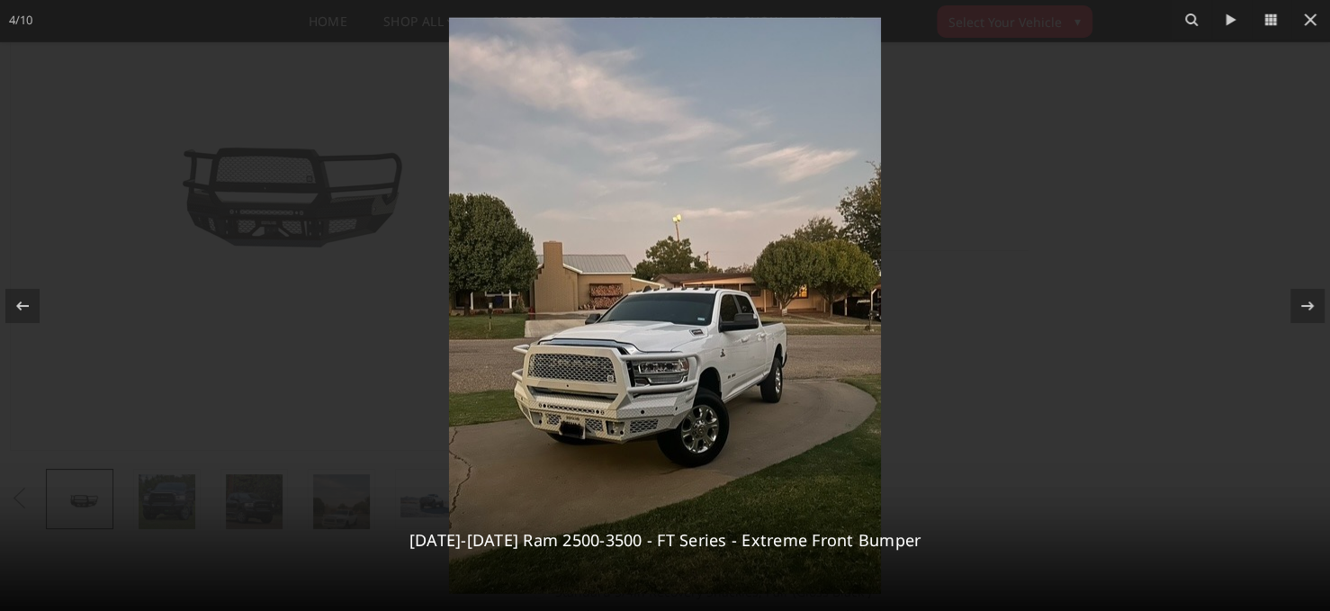
click at [618, 325] on img at bounding box center [665, 306] width 432 height 576
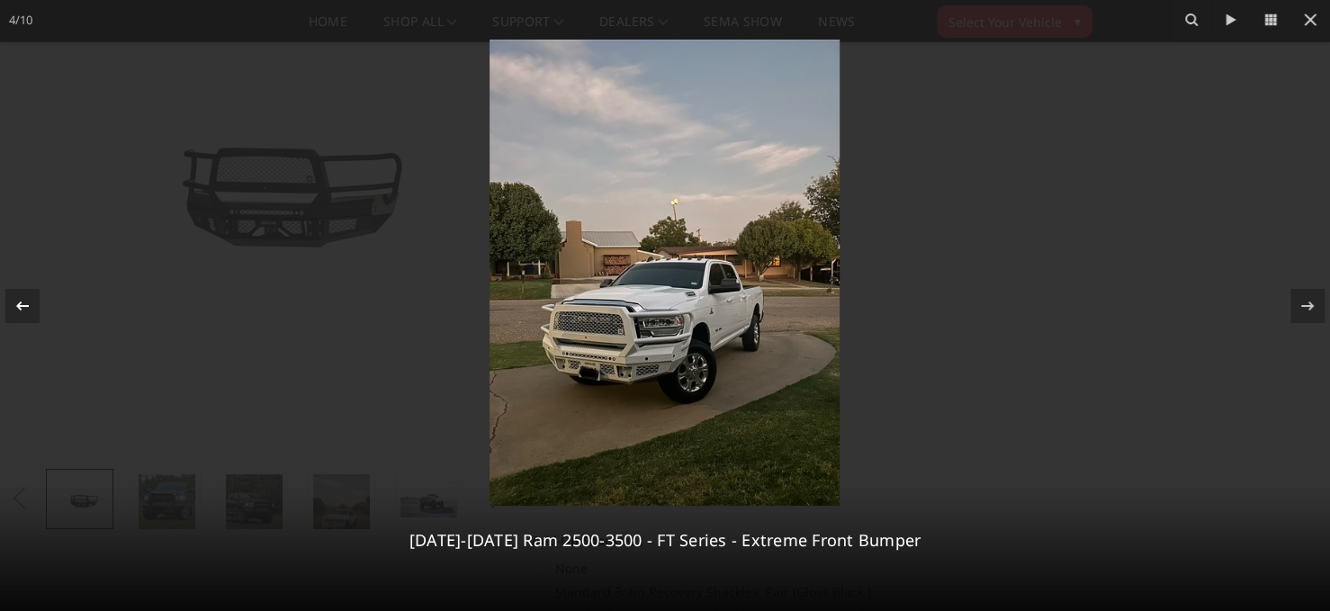
click at [19, 304] on icon at bounding box center [22, 305] width 13 height 9
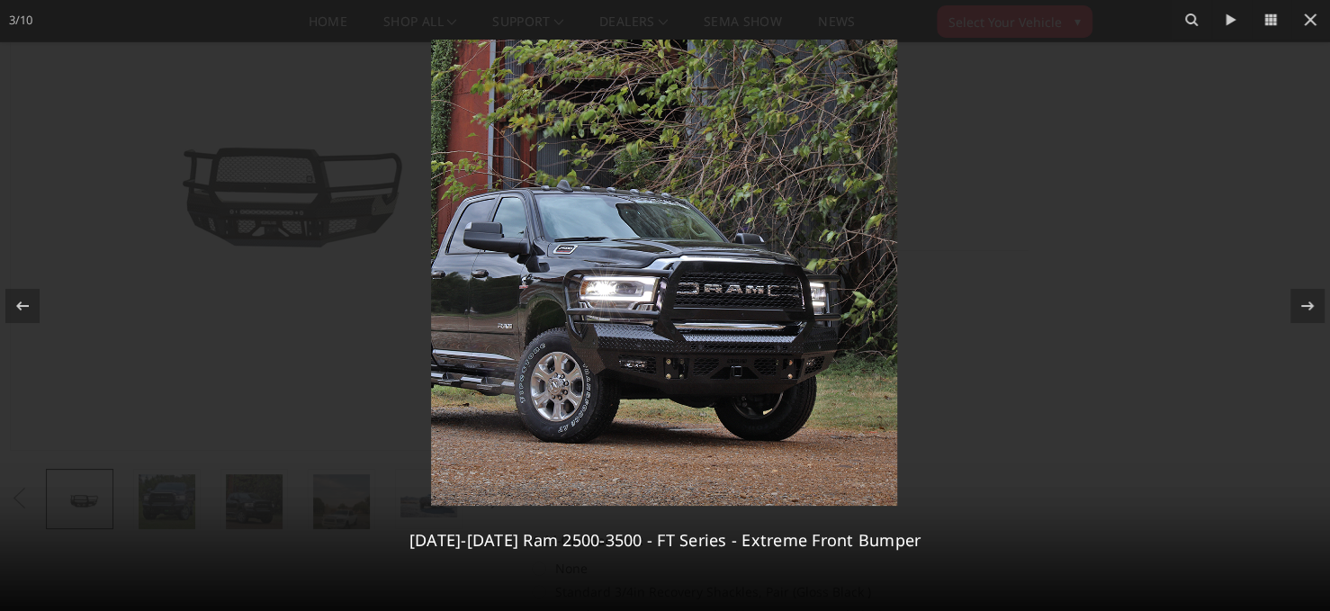
click at [695, 293] on img at bounding box center [664, 273] width 466 height 466
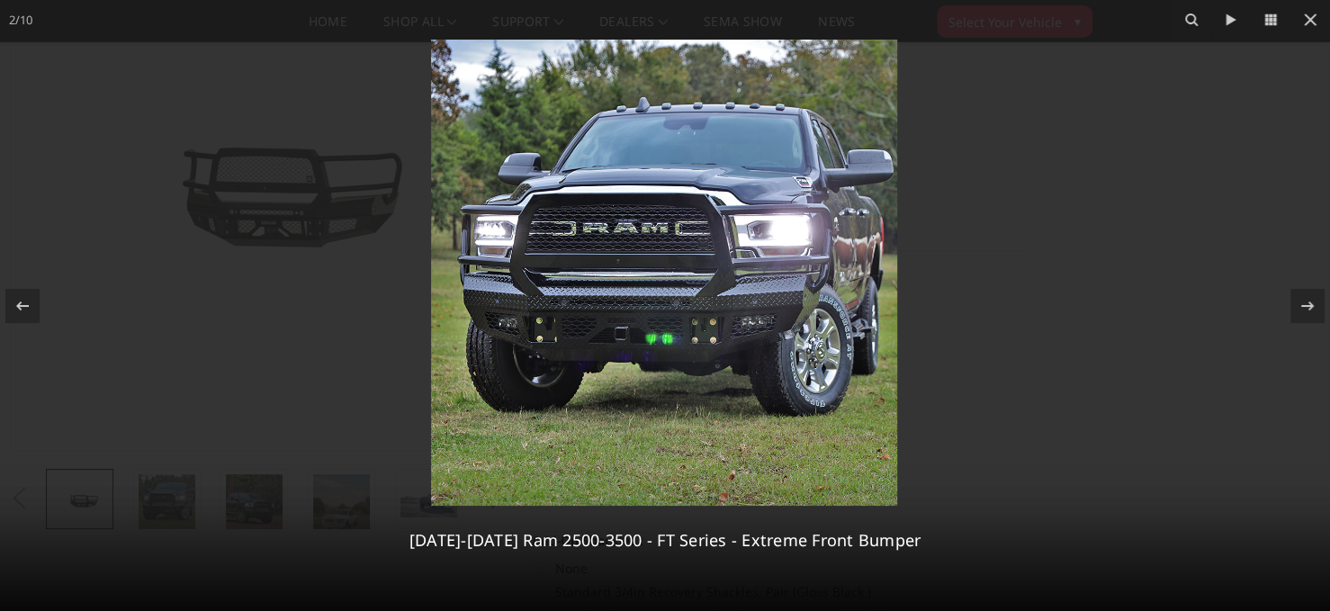
click at [705, 310] on img at bounding box center [664, 273] width 466 height 466
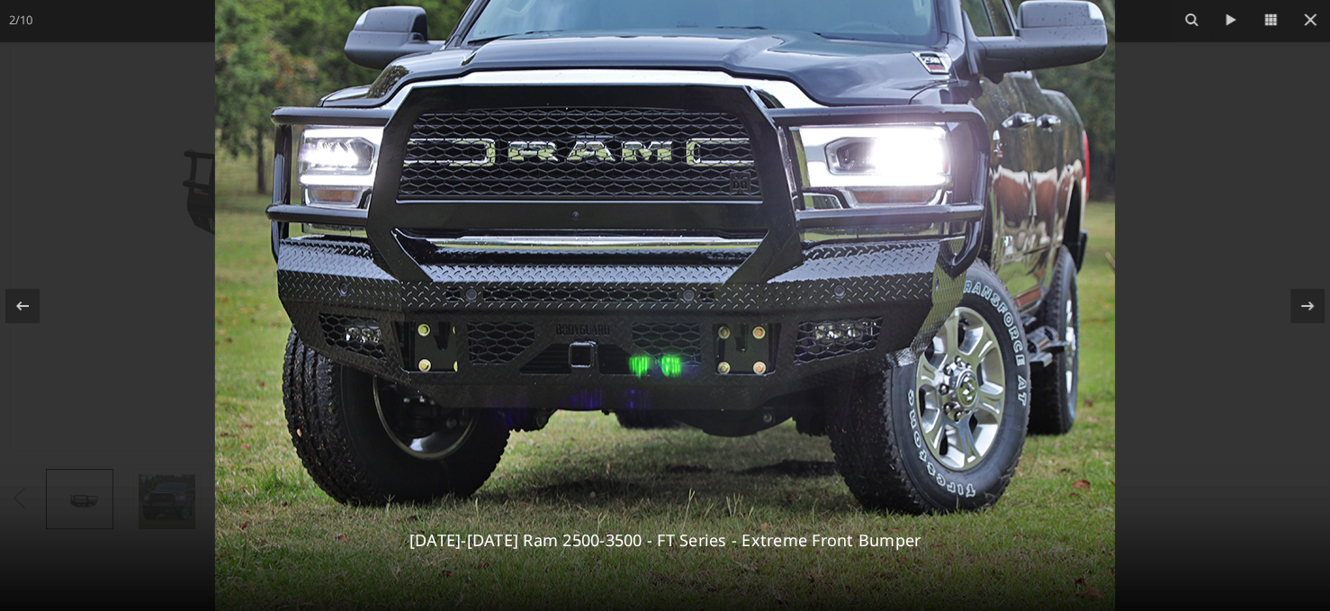
click at [665, 265] on img at bounding box center [665, 238] width 900 height 900
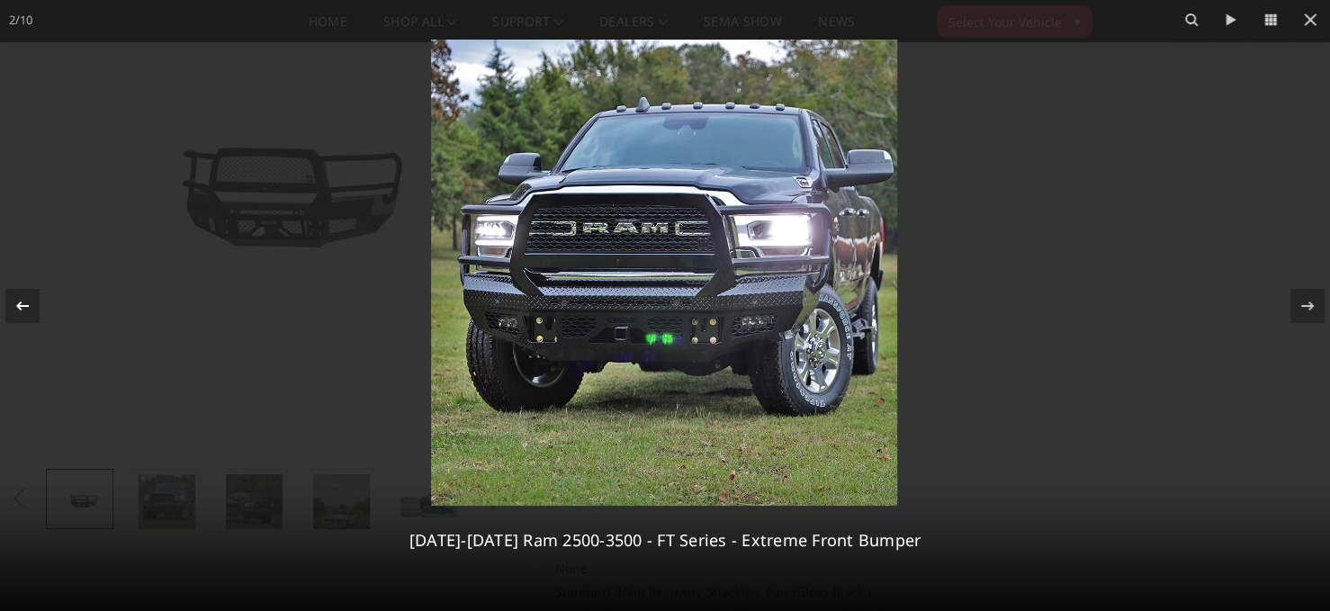
click at [24, 305] on icon at bounding box center [22, 305] width 13 height 9
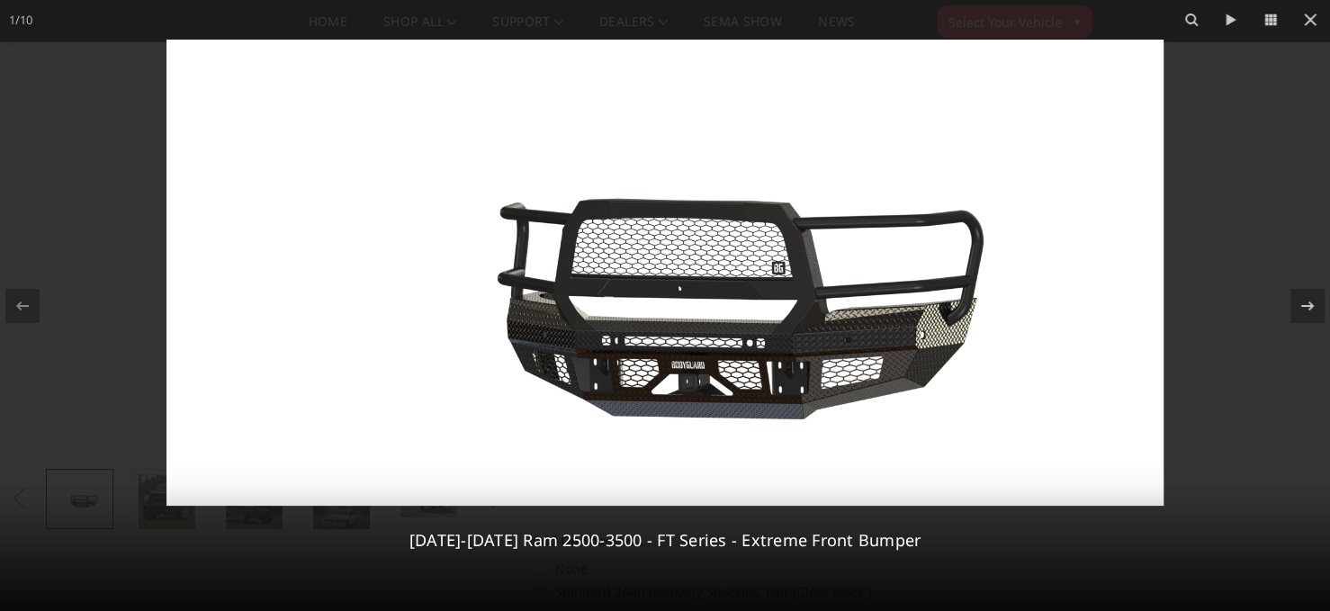
click at [567, 308] on img at bounding box center [664, 273] width 997 height 466
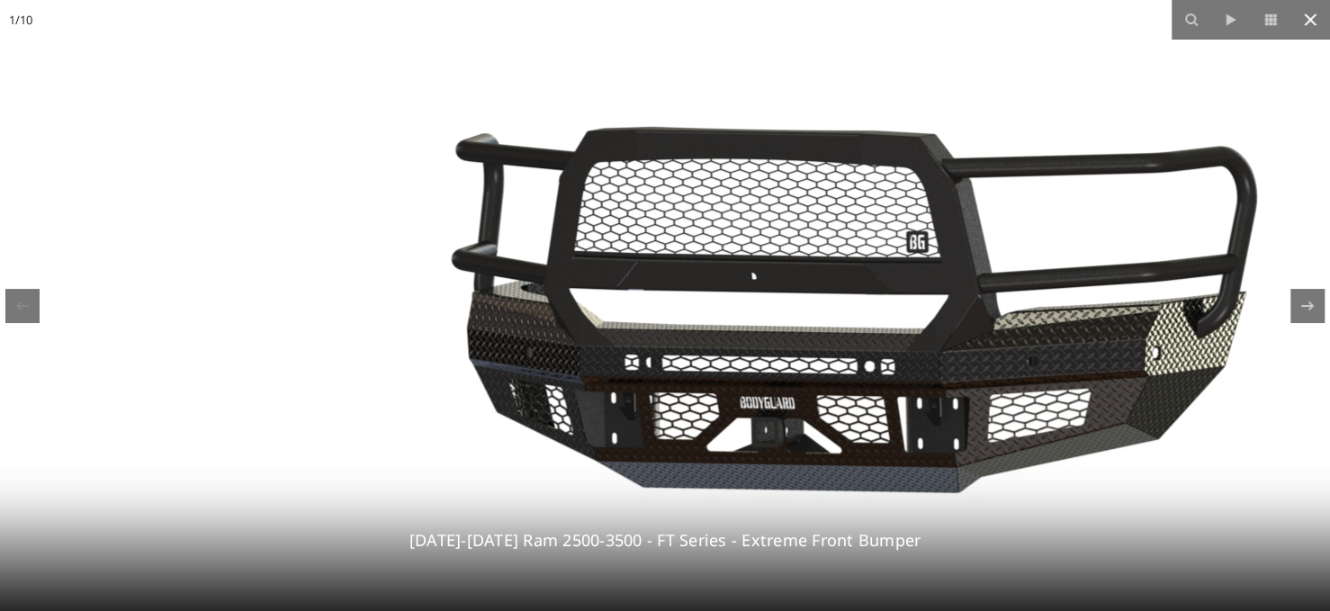
click at [1314, 28] on icon at bounding box center [1310, 20] width 22 height 22
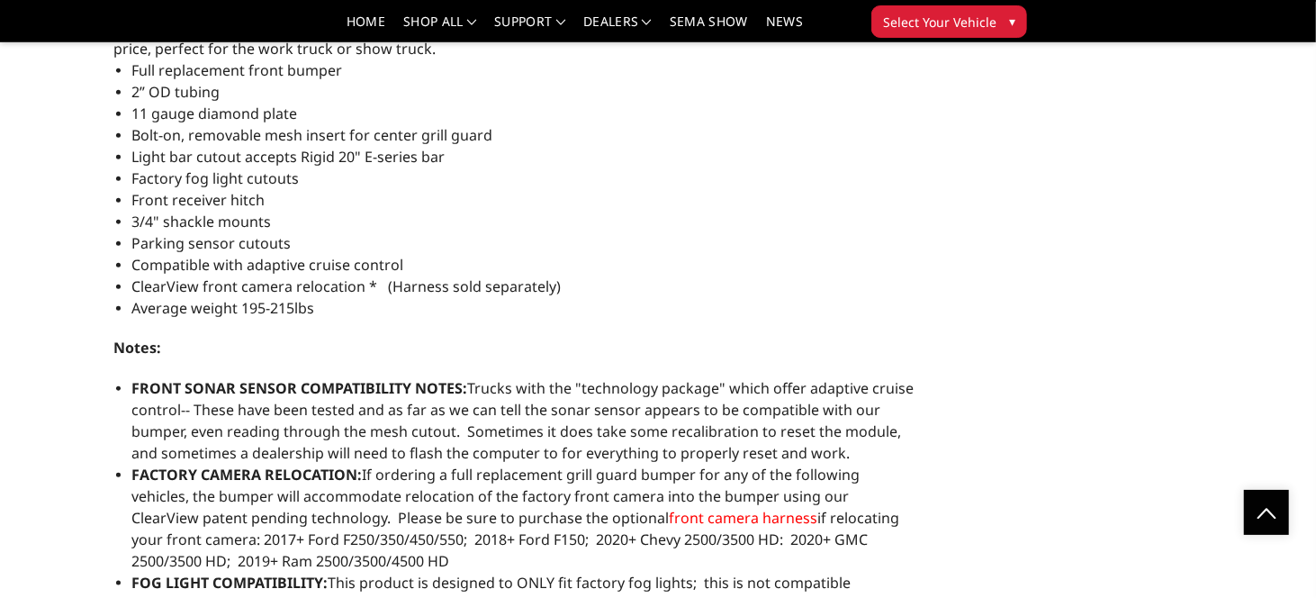
scroll to position [990, 0]
